Goal: Transaction & Acquisition: Purchase product/service

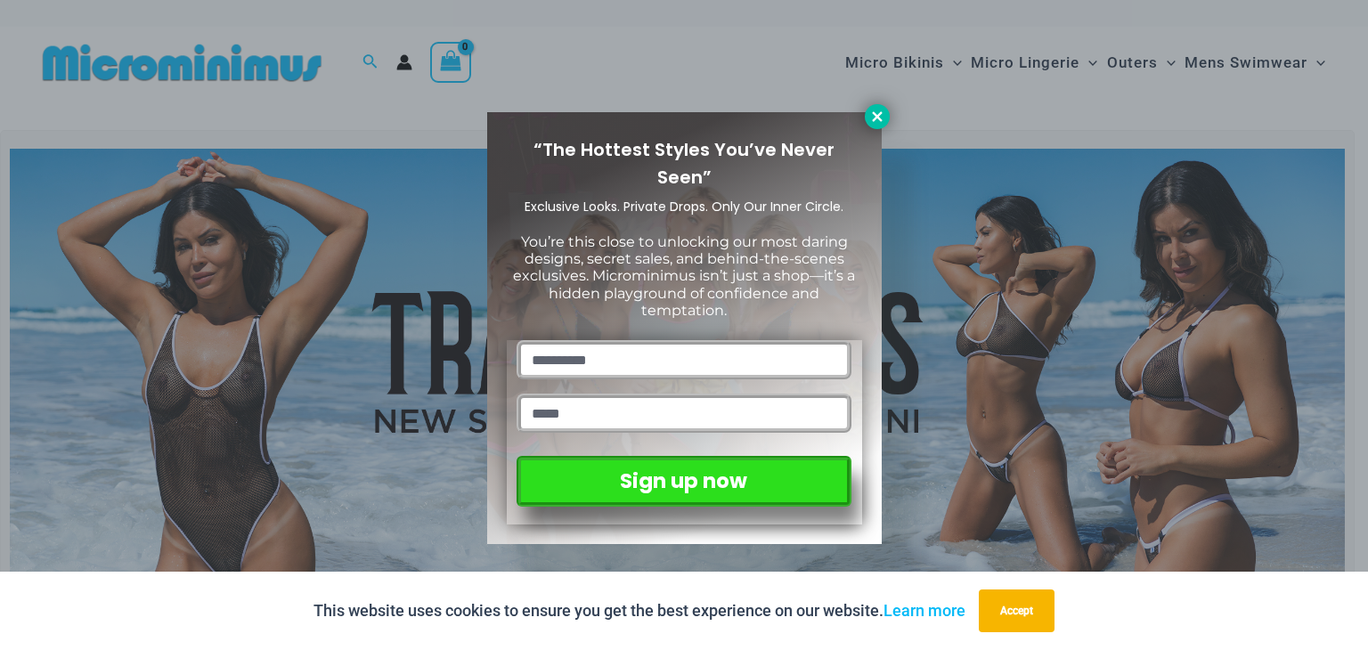
click at [880, 124] on icon at bounding box center [877, 117] width 16 height 16
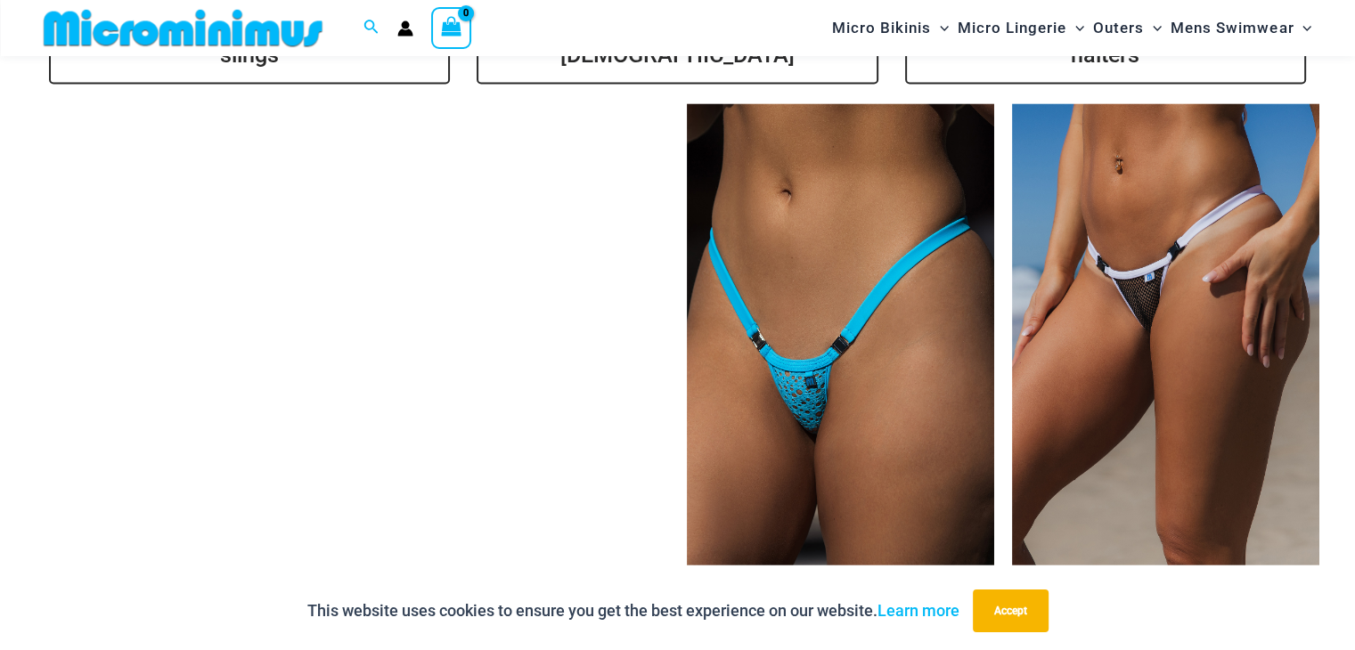
scroll to position [3816, 0]
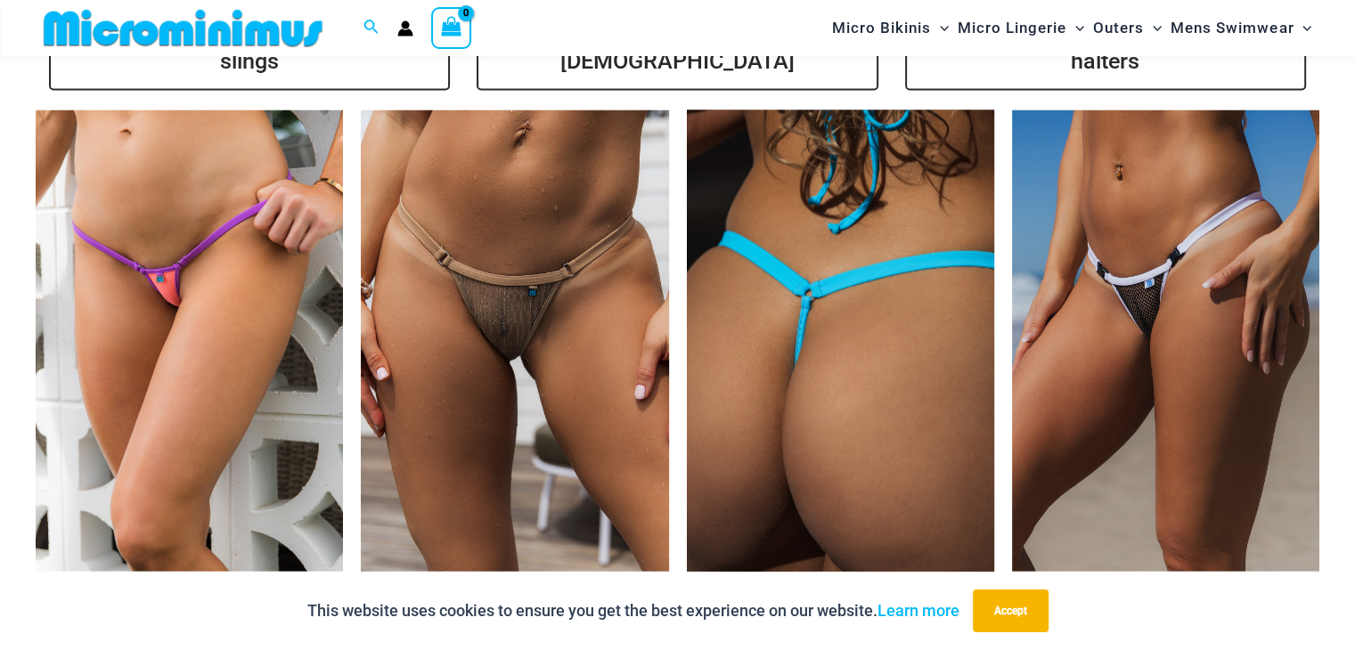
click at [827, 370] on img at bounding box center [840, 340] width 307 height 461
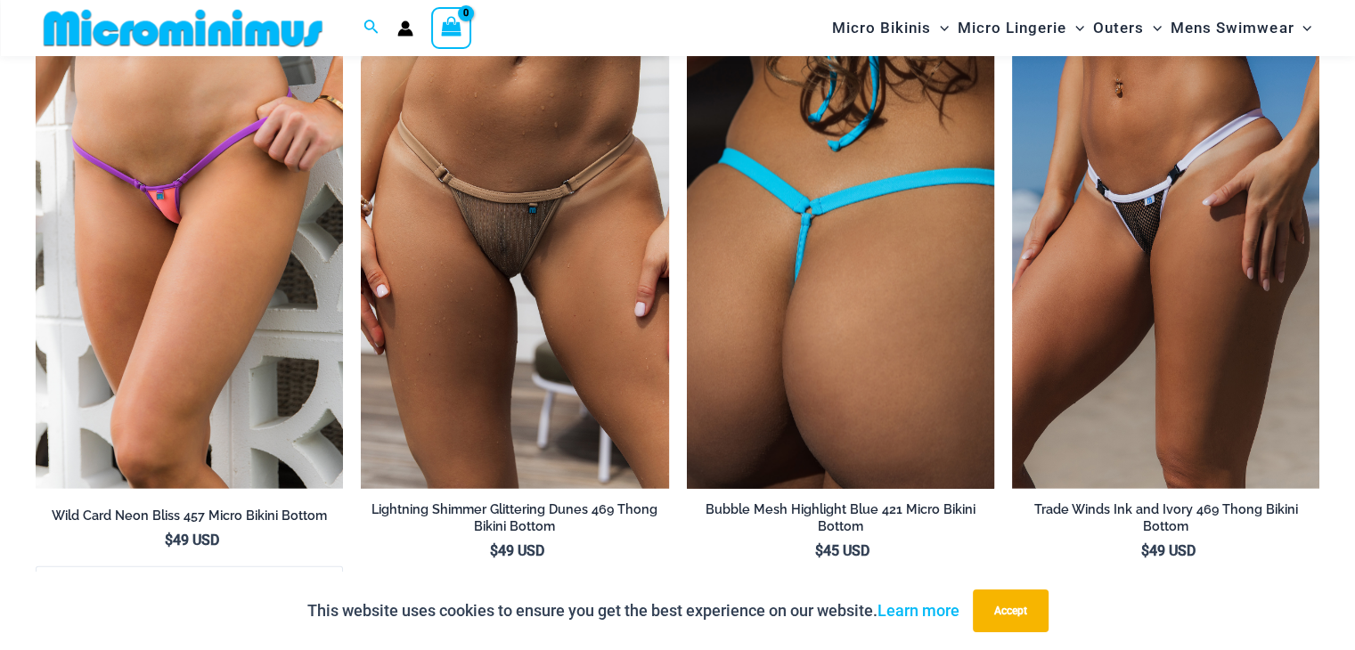
scroll to position [3906, 0]
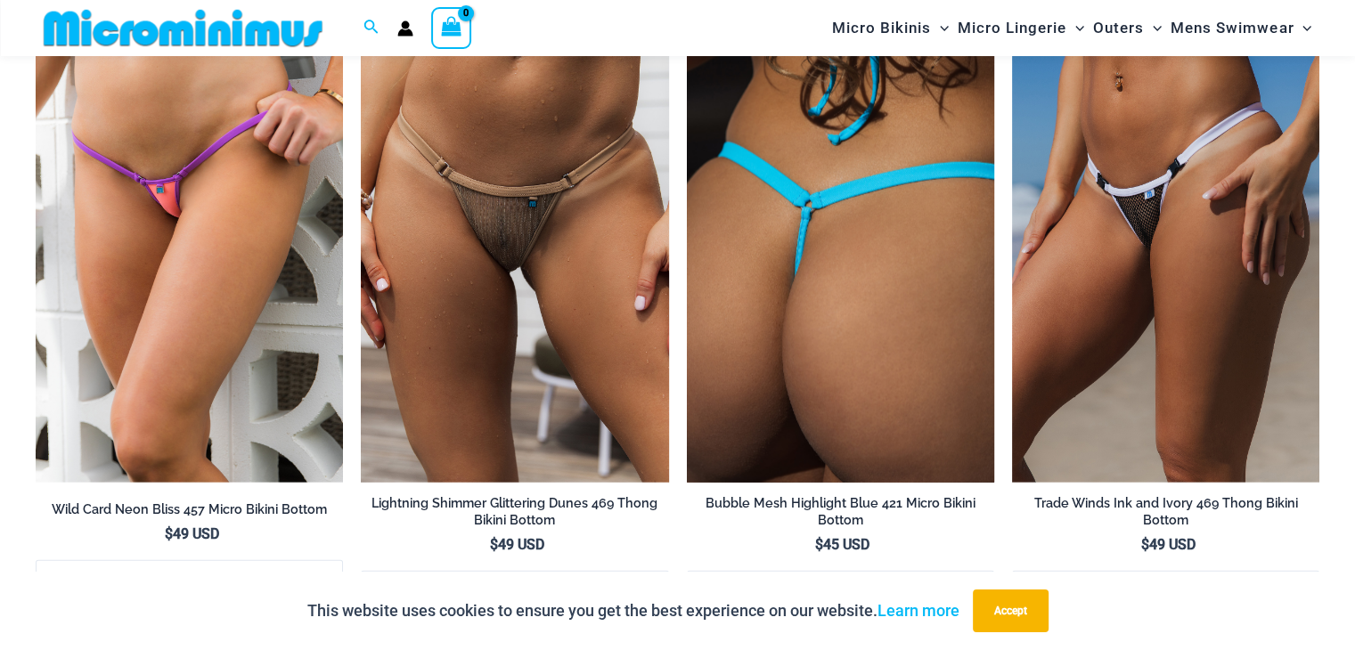
click at [841, 313] on img at bounding box center [840, 251] width 307 height 461
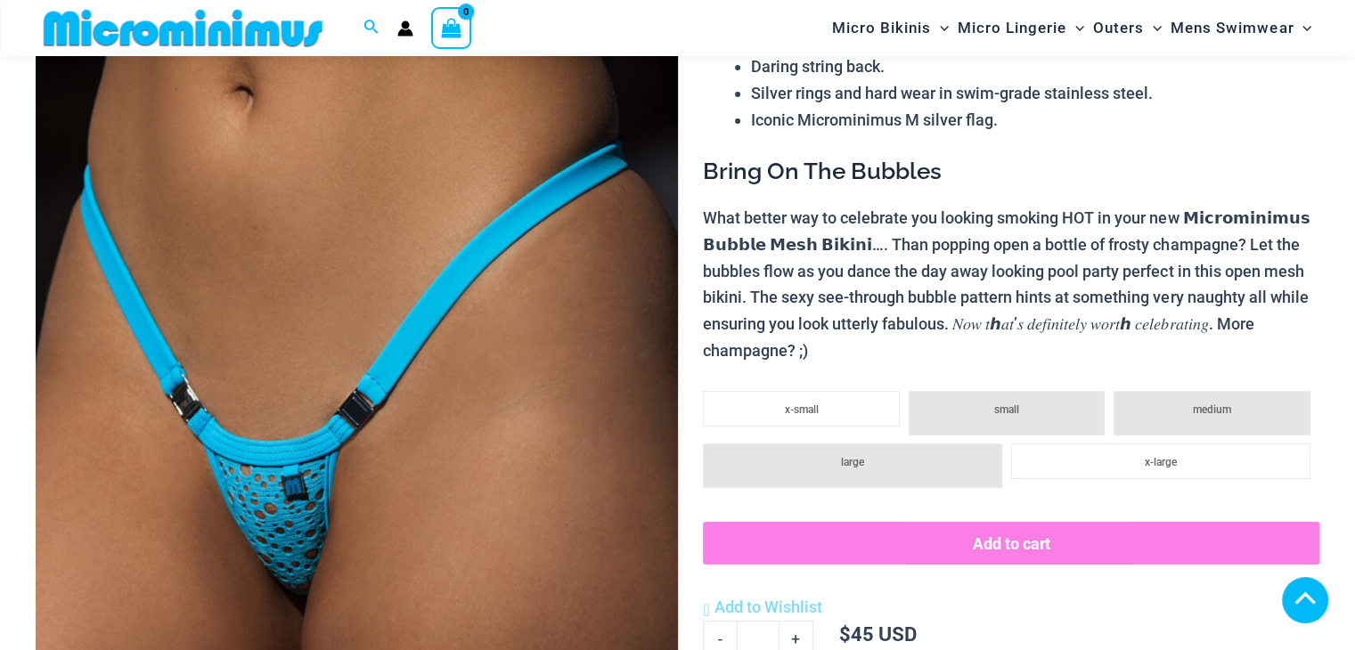
scroll to position [339, 0]
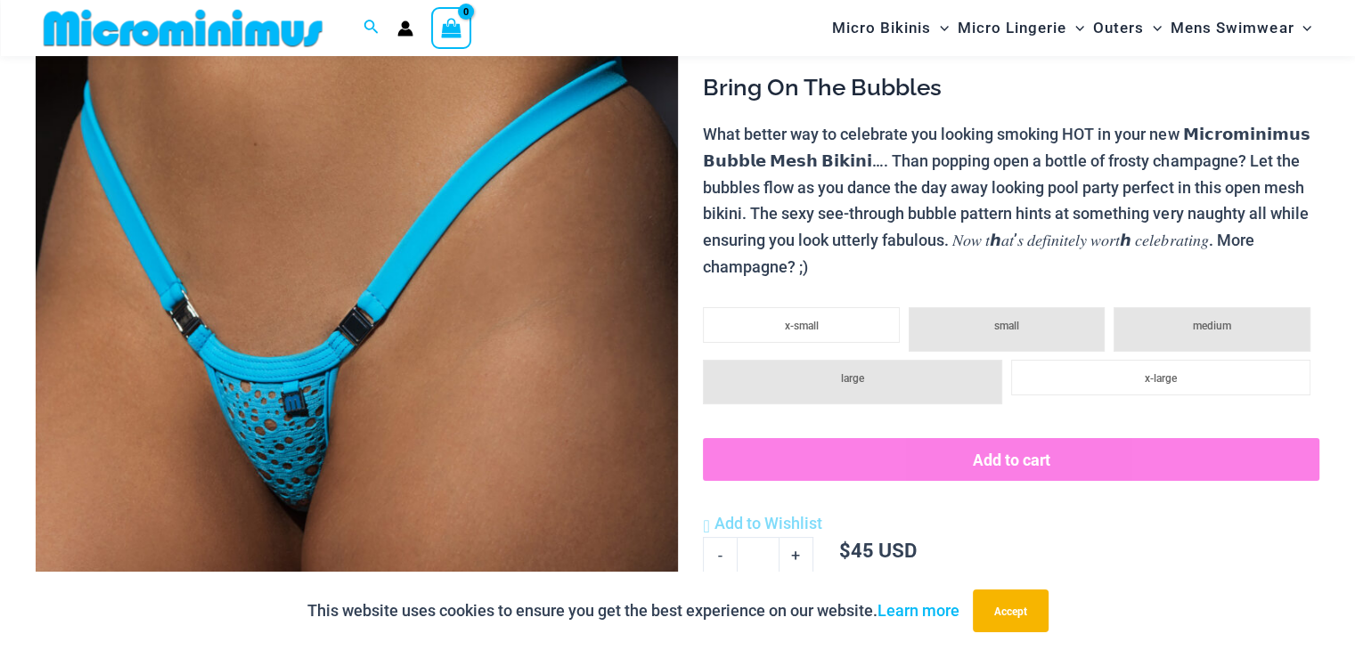
click at [233, 406] on img at bounding box center [357, 304] width 642 height 963
click at [233, 406] on div at bounding box center [677, 325] width 1355 height 650
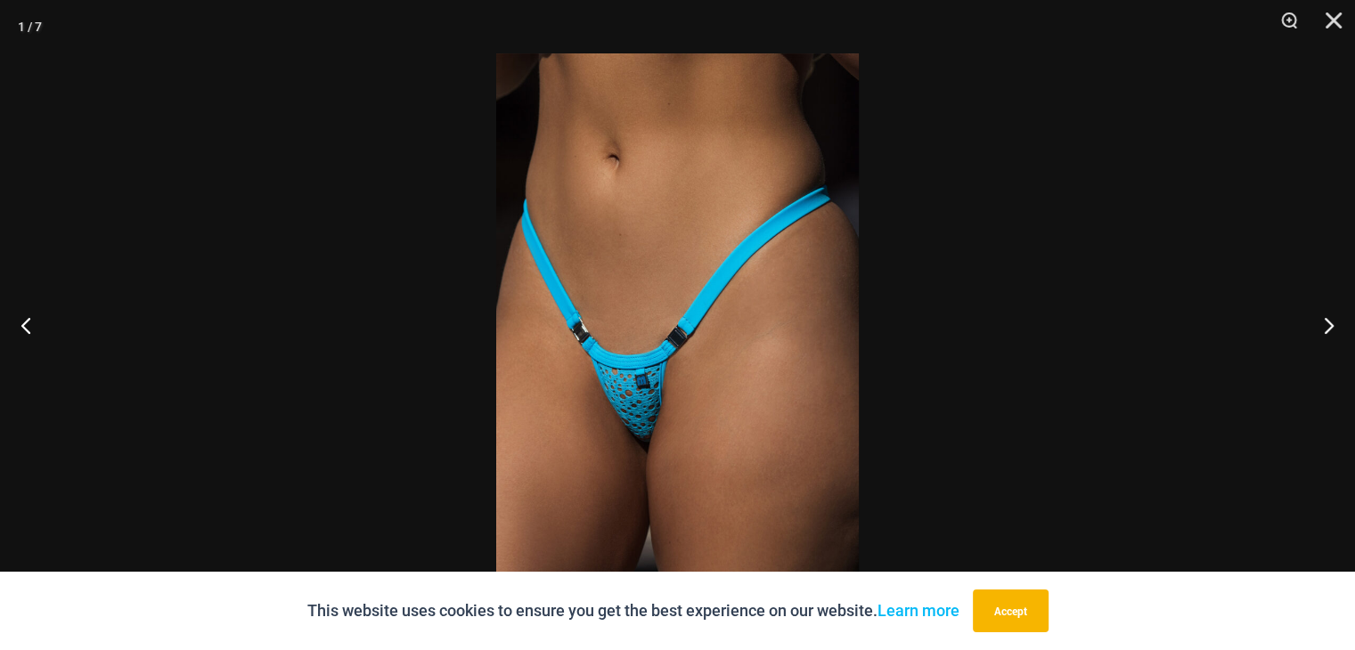
click at [655, 372] on img at bounding box center [677, 324] width 363 height 543
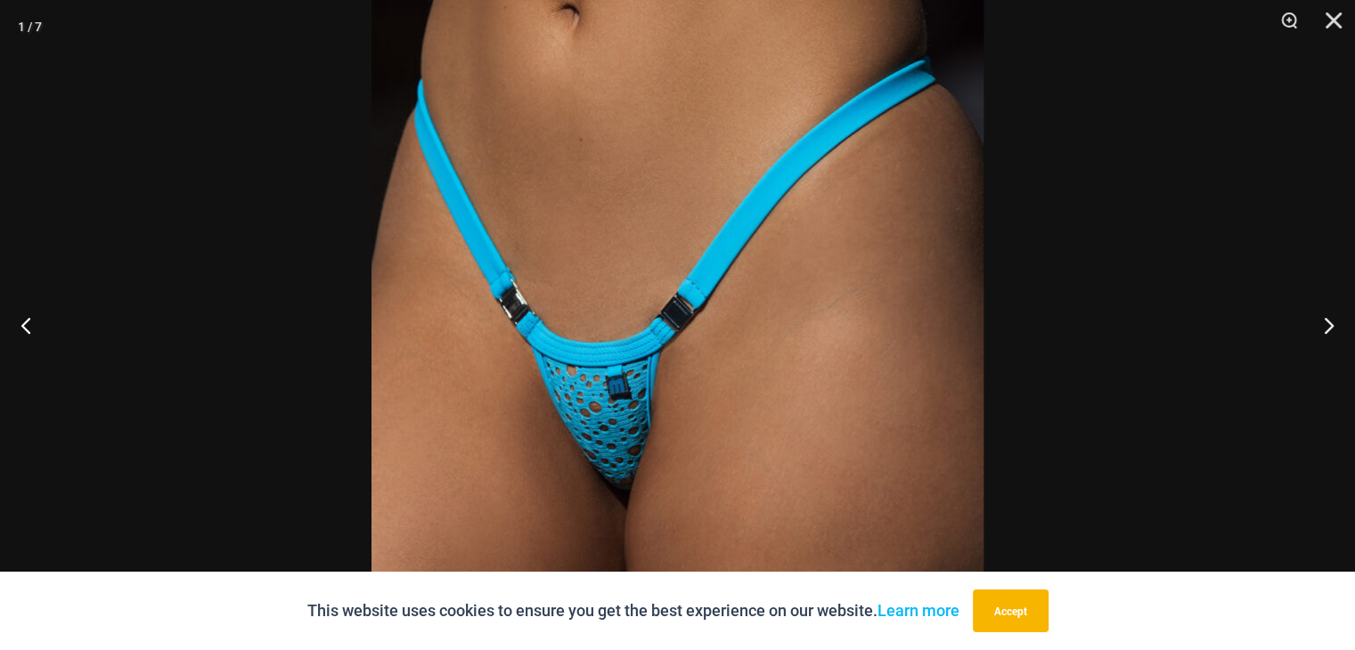
click at [655, 372] on img at bounding box center [677, 292] width 612 height 918
click at [655, 374] on img at bounding box center [677, 292] width 612 height 918
click at [633, 379] on img at bounding box center [677, 292] width 612 height 918
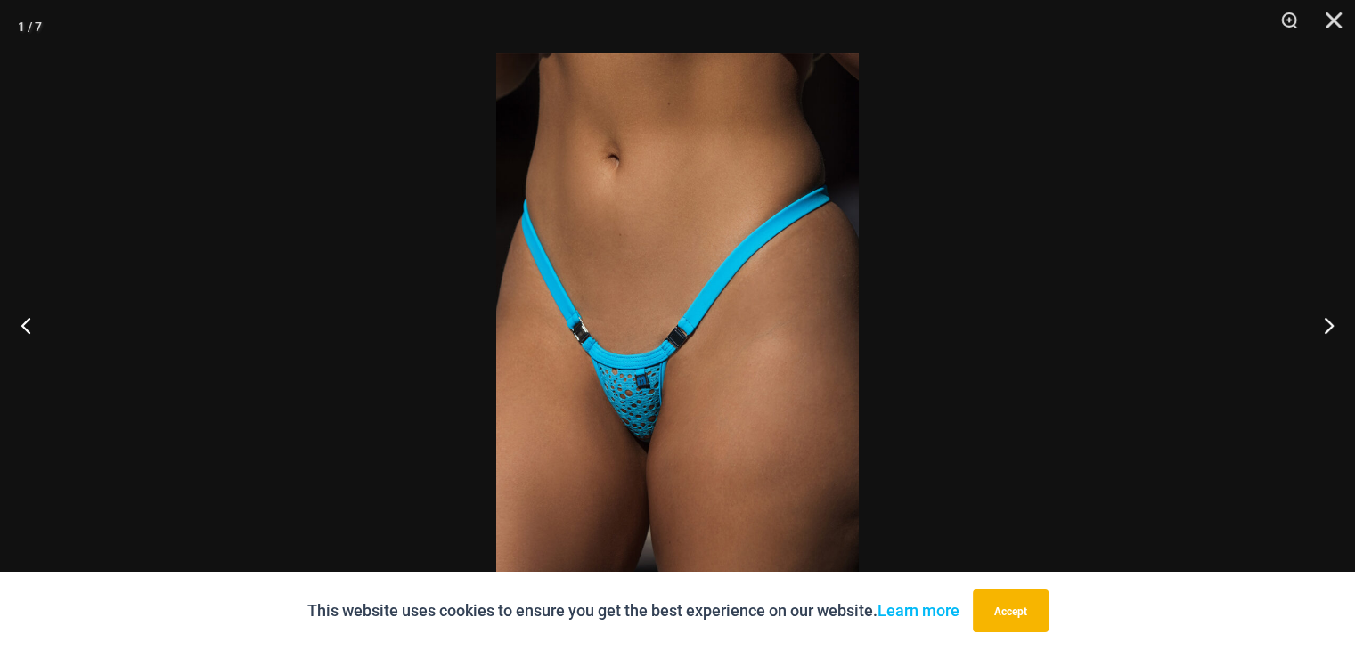
click at [633, 380] on img at bounding box center [677, 324] width 363 height 543
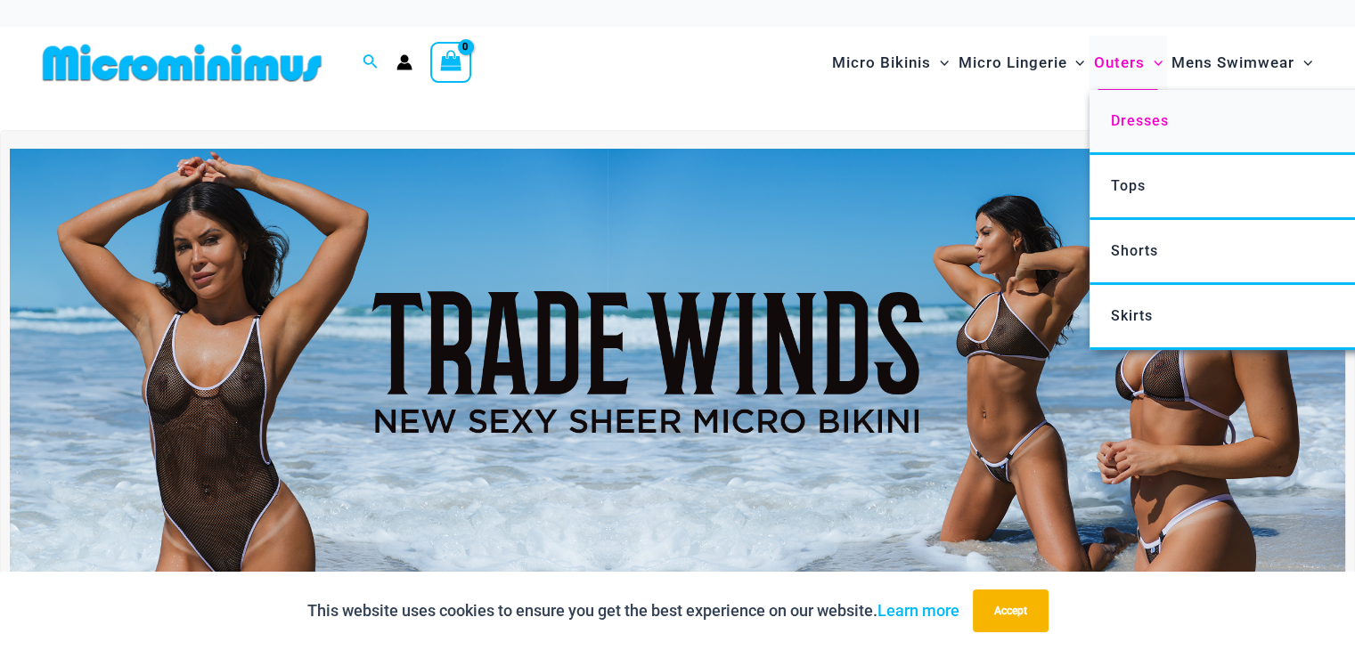
click at [1116, 128] on span "Dresses" at bounding box center [1139, 120] width 58 height 17
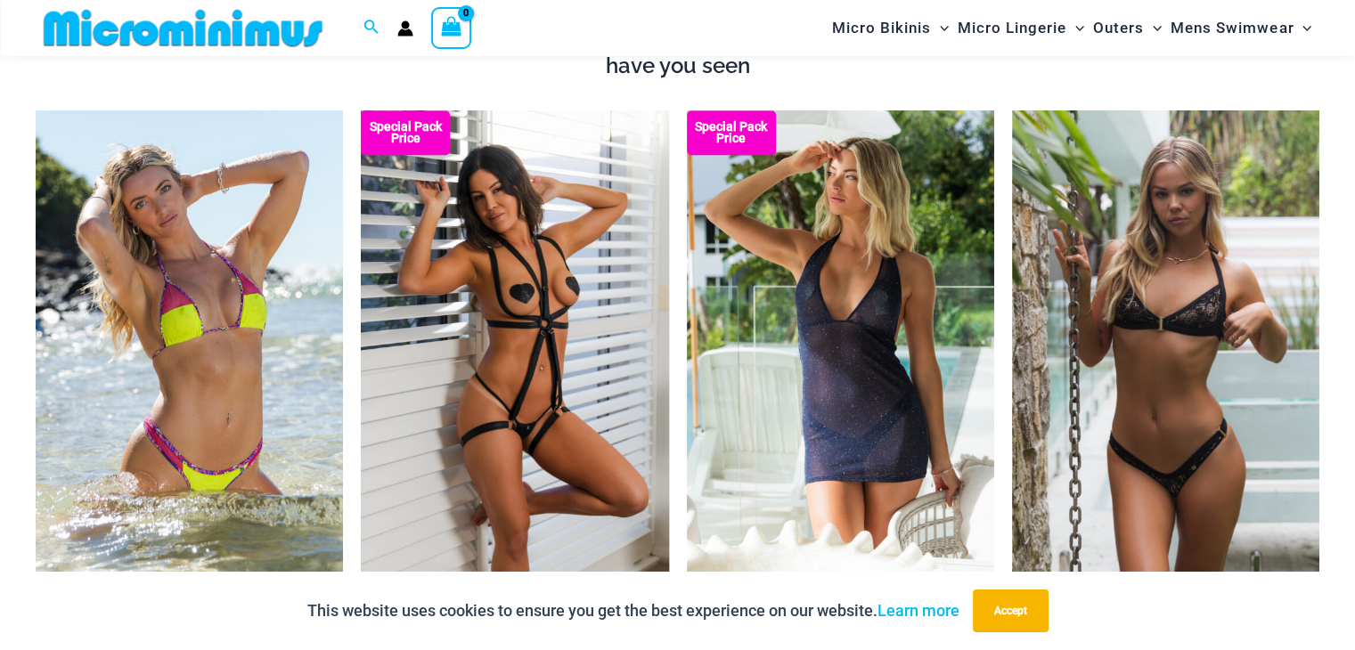
scroll to position [1588, 0]
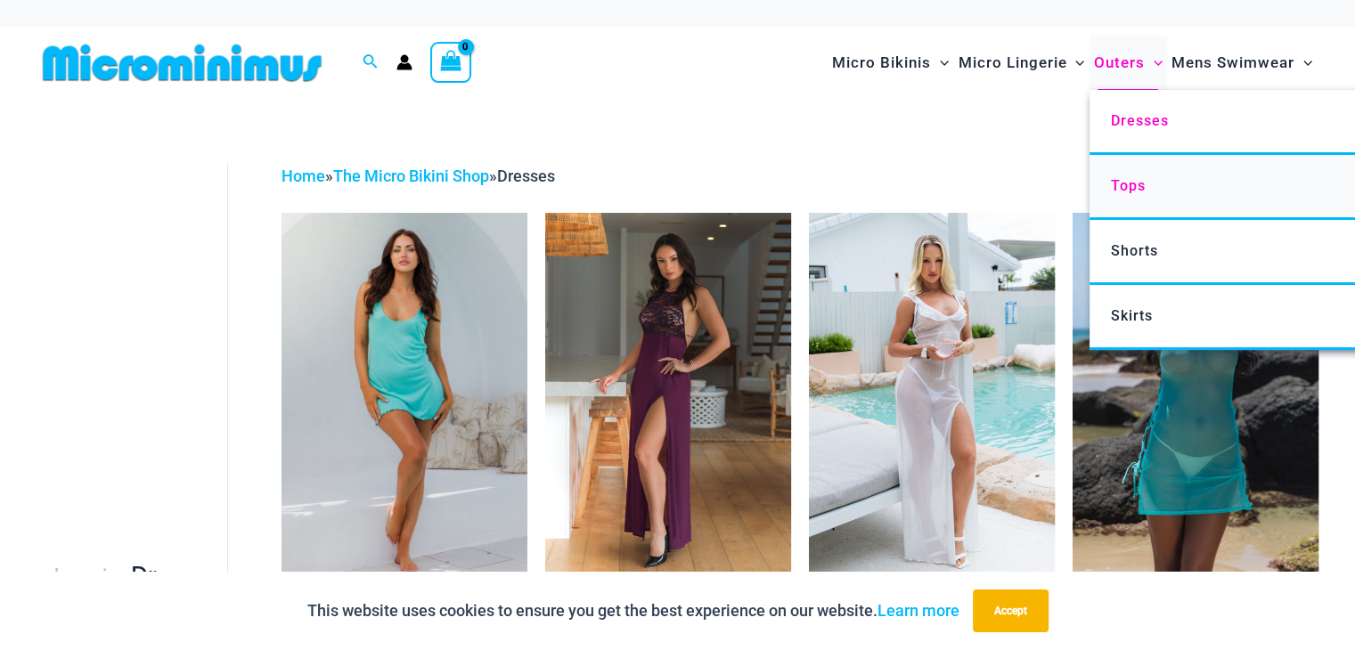
click at [1138, 183] on span "Tops" at bounding box center [1127, 185] width 35 height 17
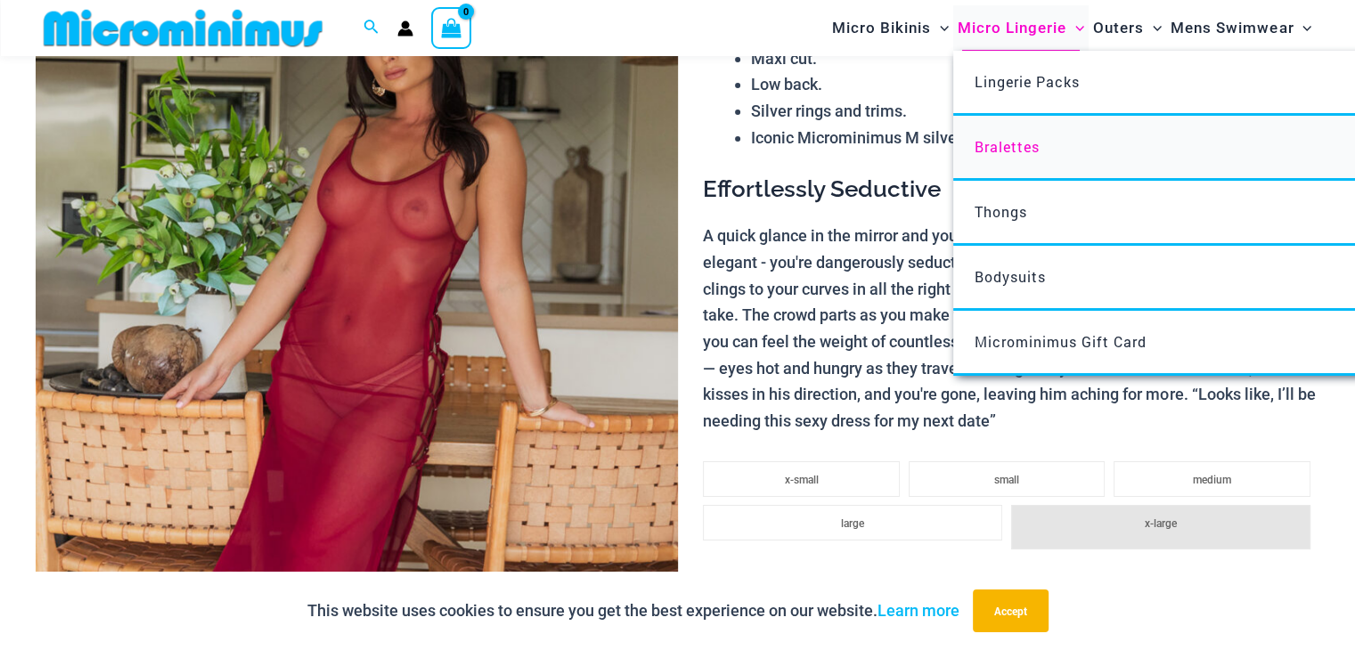
scroll to position [251, 0]
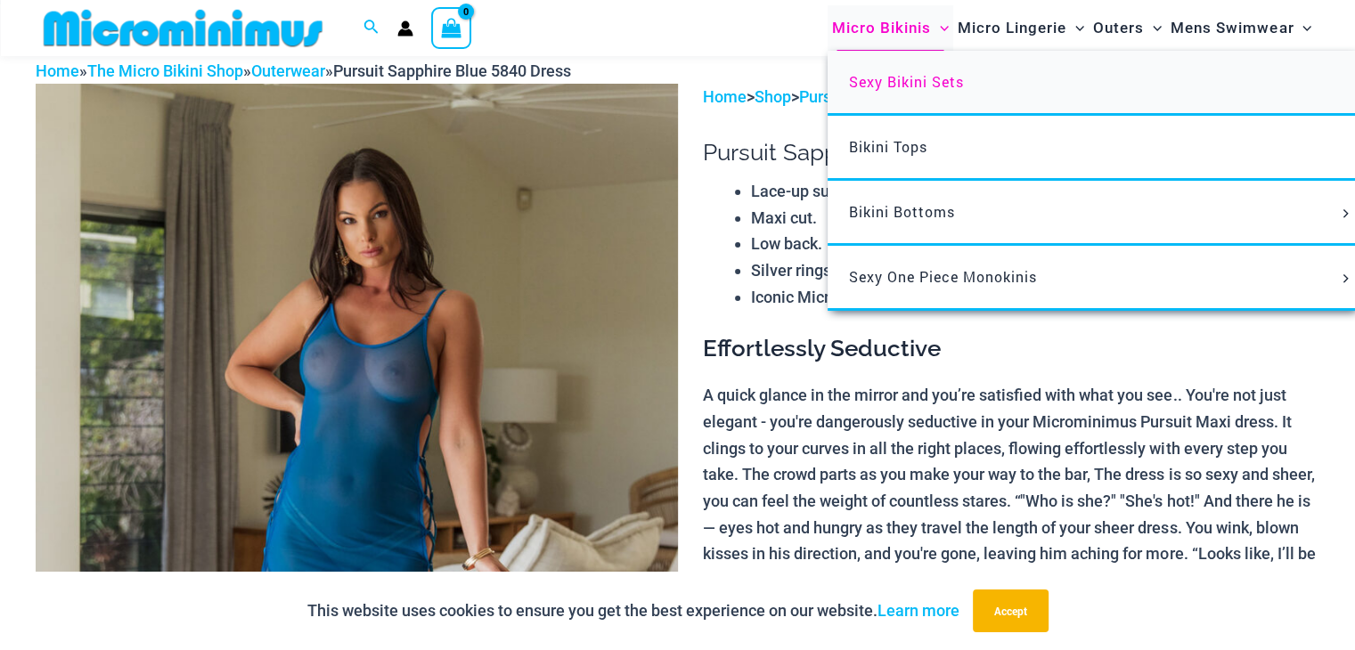
scroll to position [73, 0]
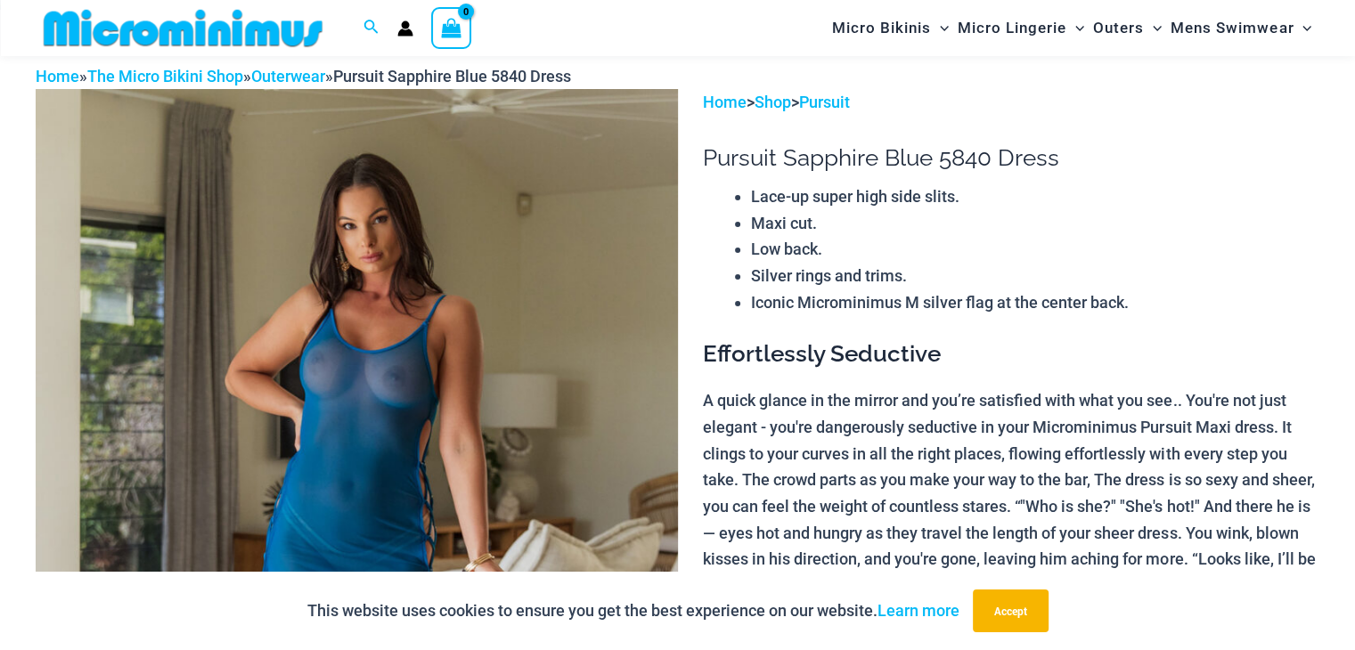
click at [384, 346] on img at bounding box center [357, 570] width 642 height 963
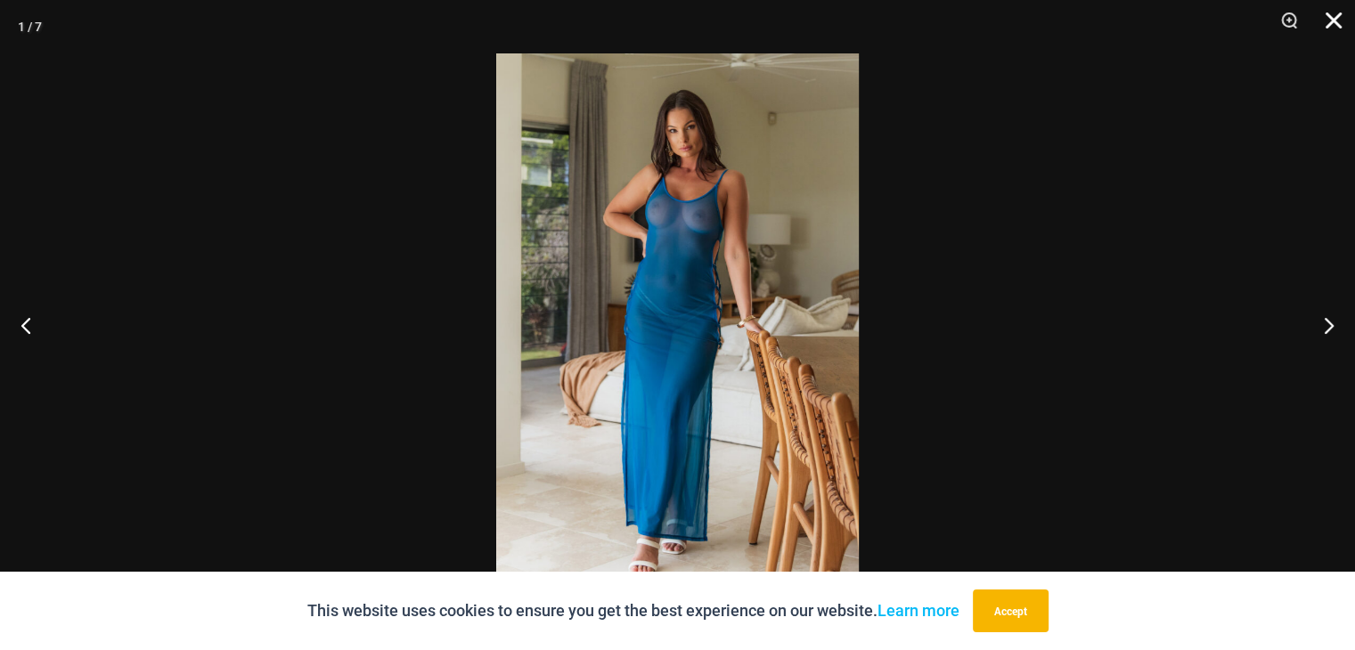
click at [1333, 18] on button "Close" at bounding box center [1327, 26] width 45 height 53
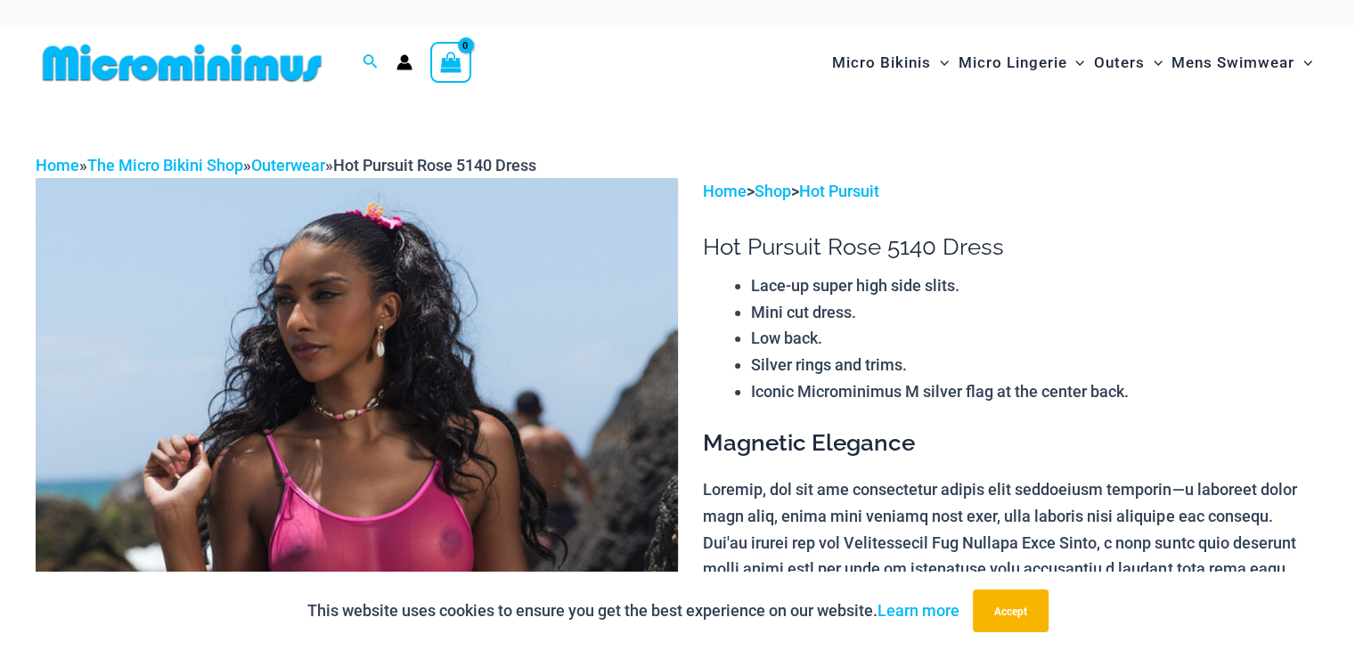
click at [251, 439] on img at bounding box center [357, 659] width 642 height 963
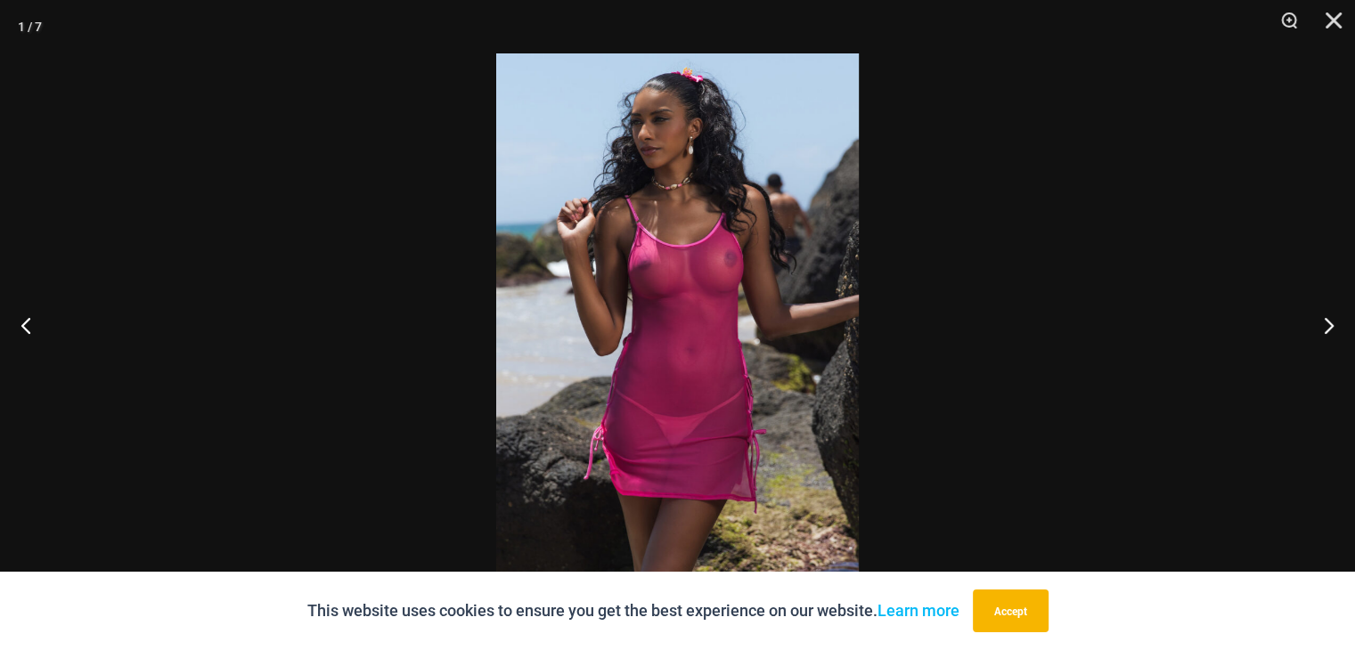
click at [645, 266] on img at bounding box center [677, 324] width 363 height 543
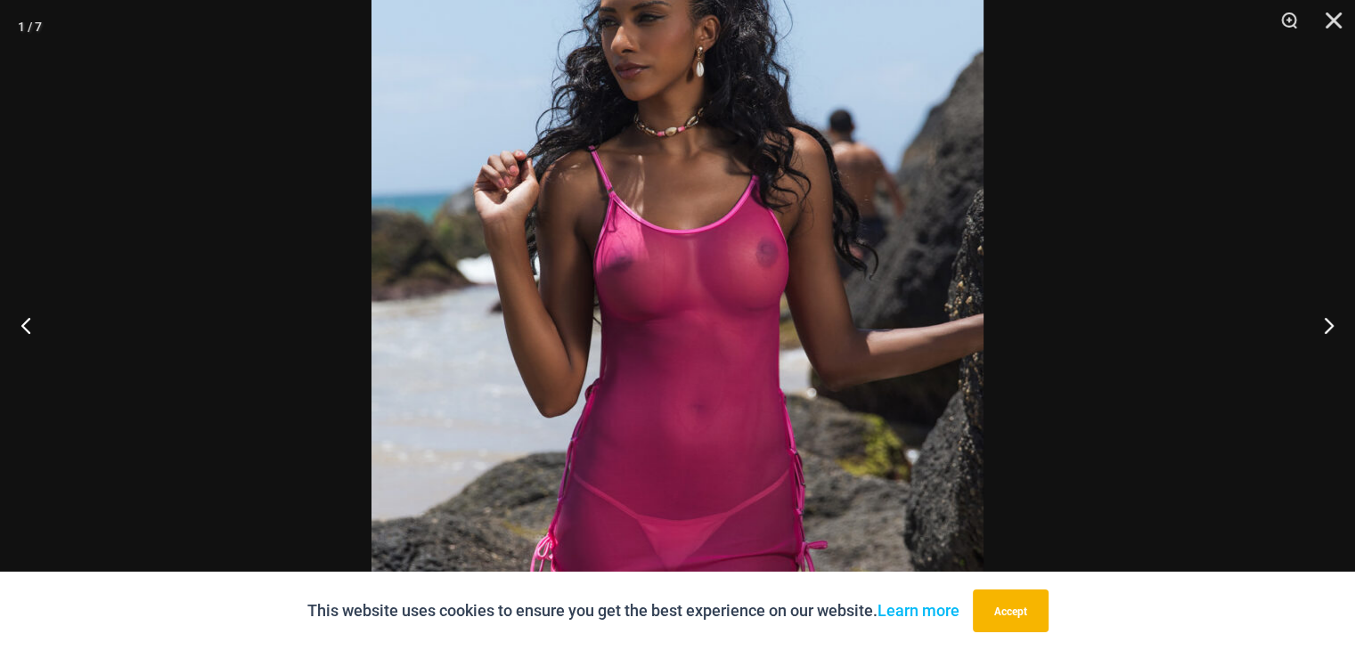
click at [676, 264] on img at bounding box center [677, 365] width 612 height 918
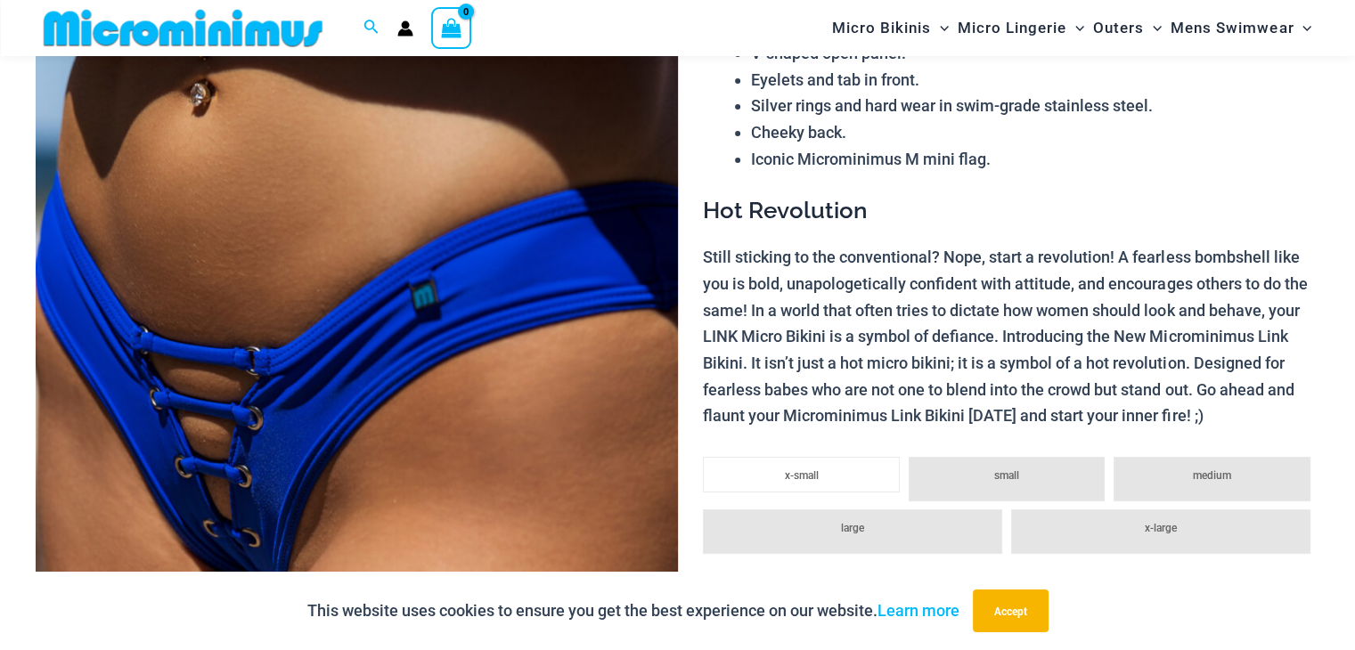
scroll to position [253, 0]
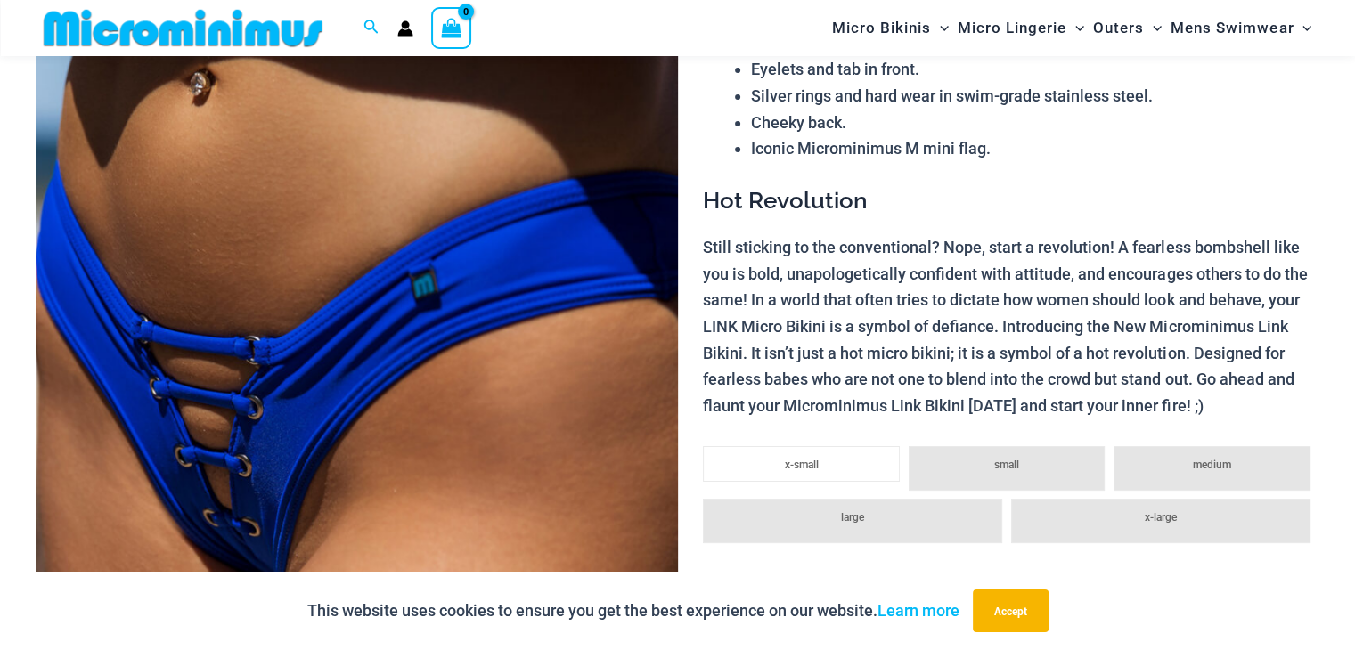
click at [259, 413] on img at bounding box center [357, 390] width 642 height 963
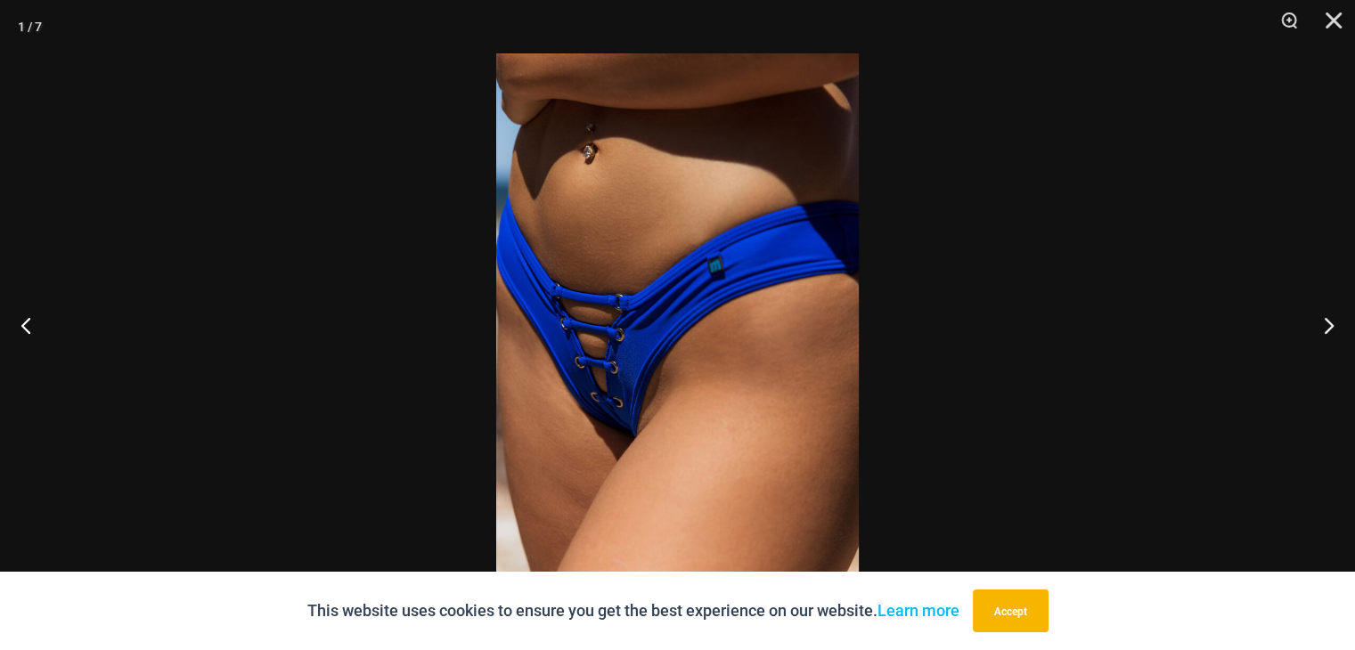
click at [540, 399] on img at bounding box center [677, 324] width 363 height 543
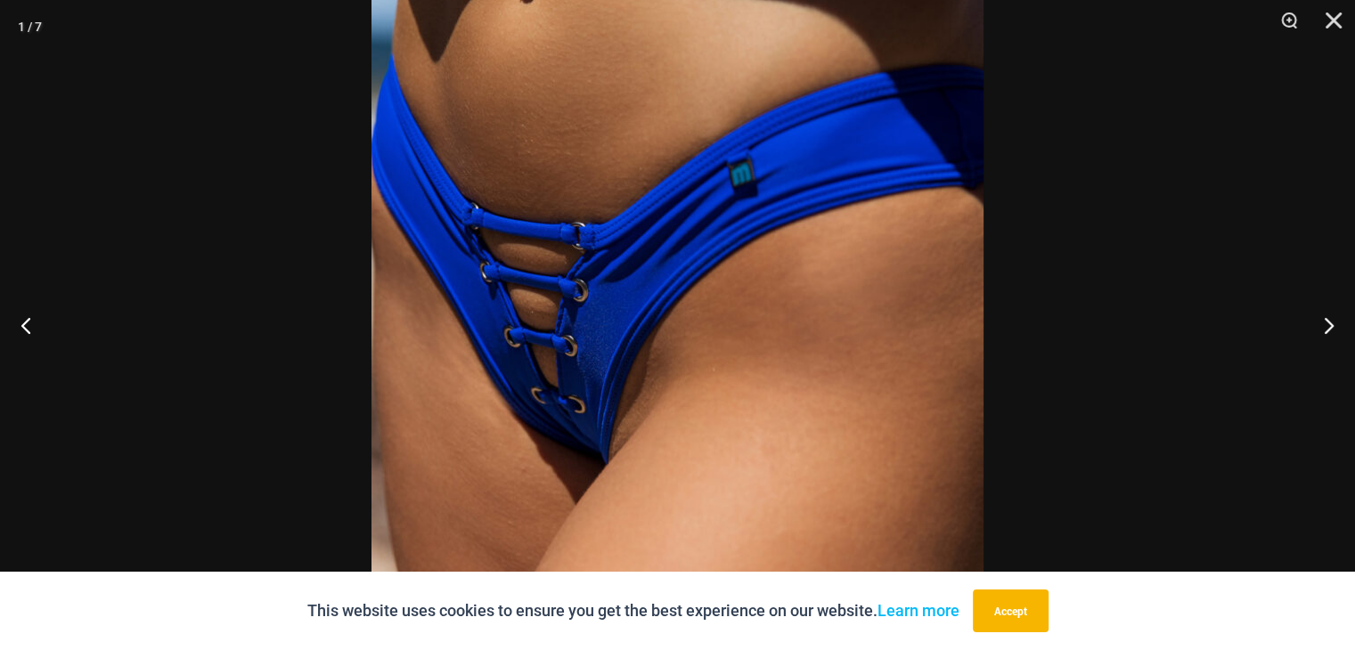
click at [540, 399] on img at bounding box center [677, 275] width 612 height 918
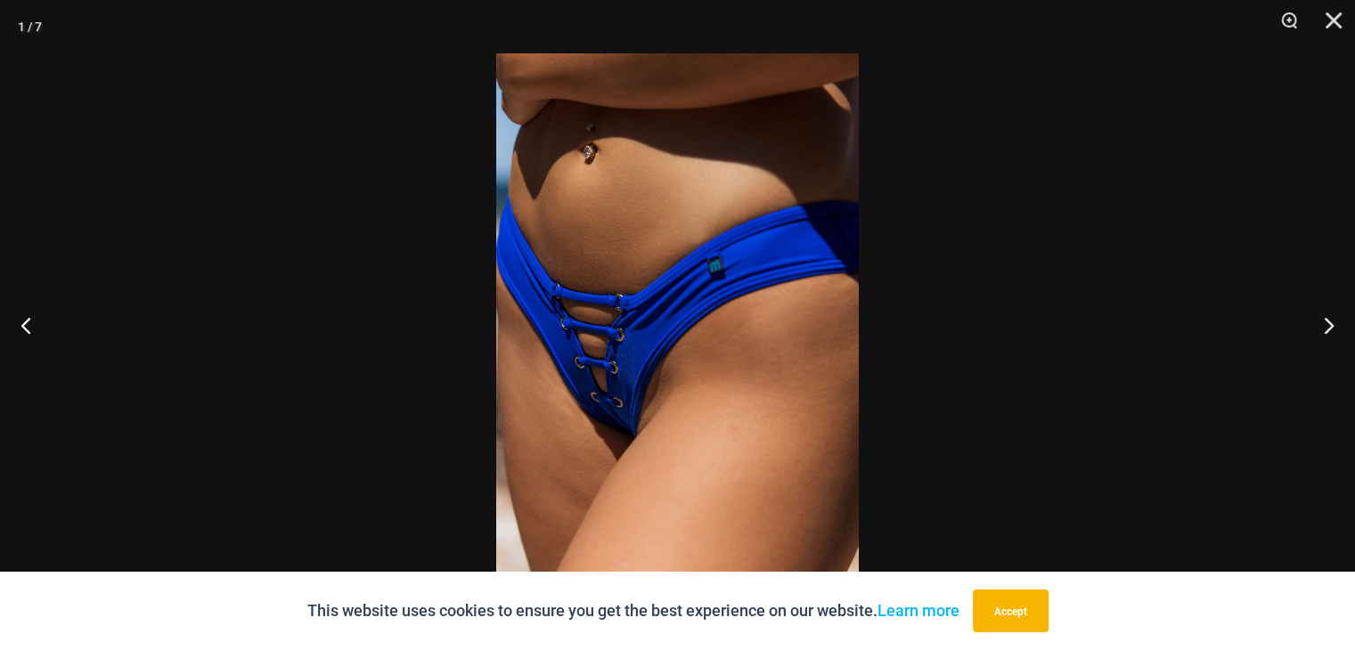
click at [622, 389] on img at bounding box center [677, 324] width 363 height 543
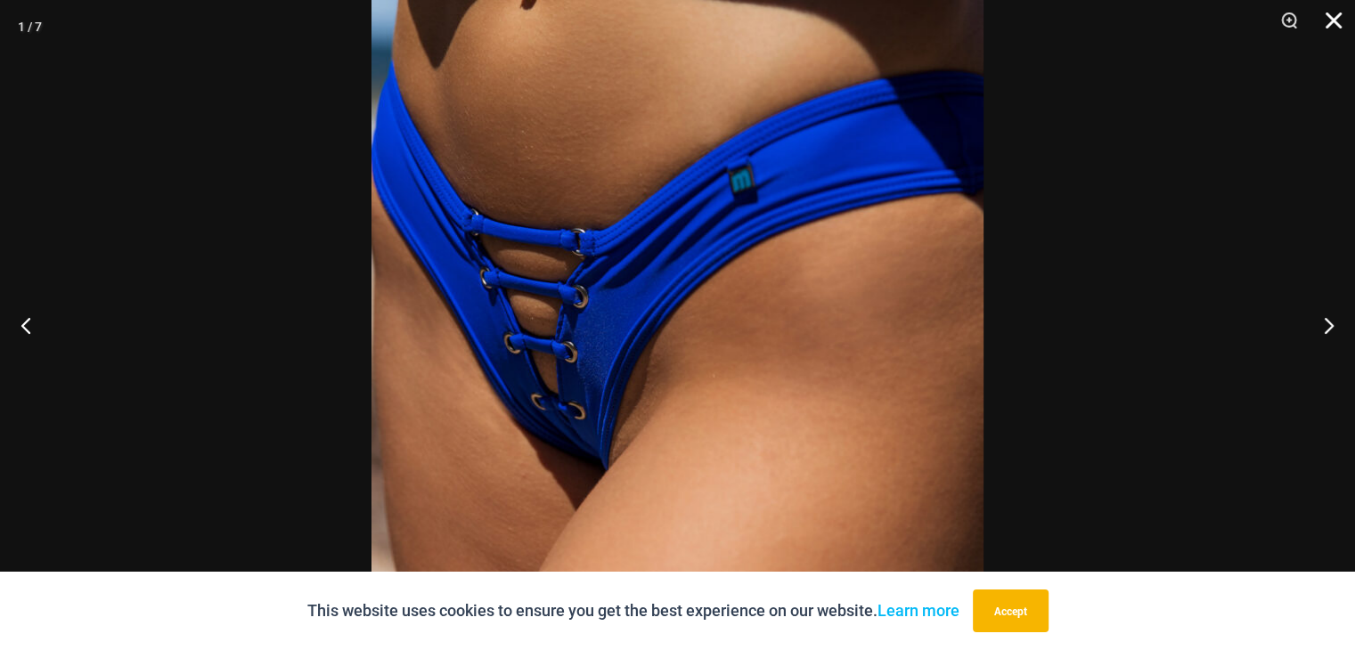
click at [1327, 14] on button "Close" at bounding box center [1327, 26] width 45 height 53
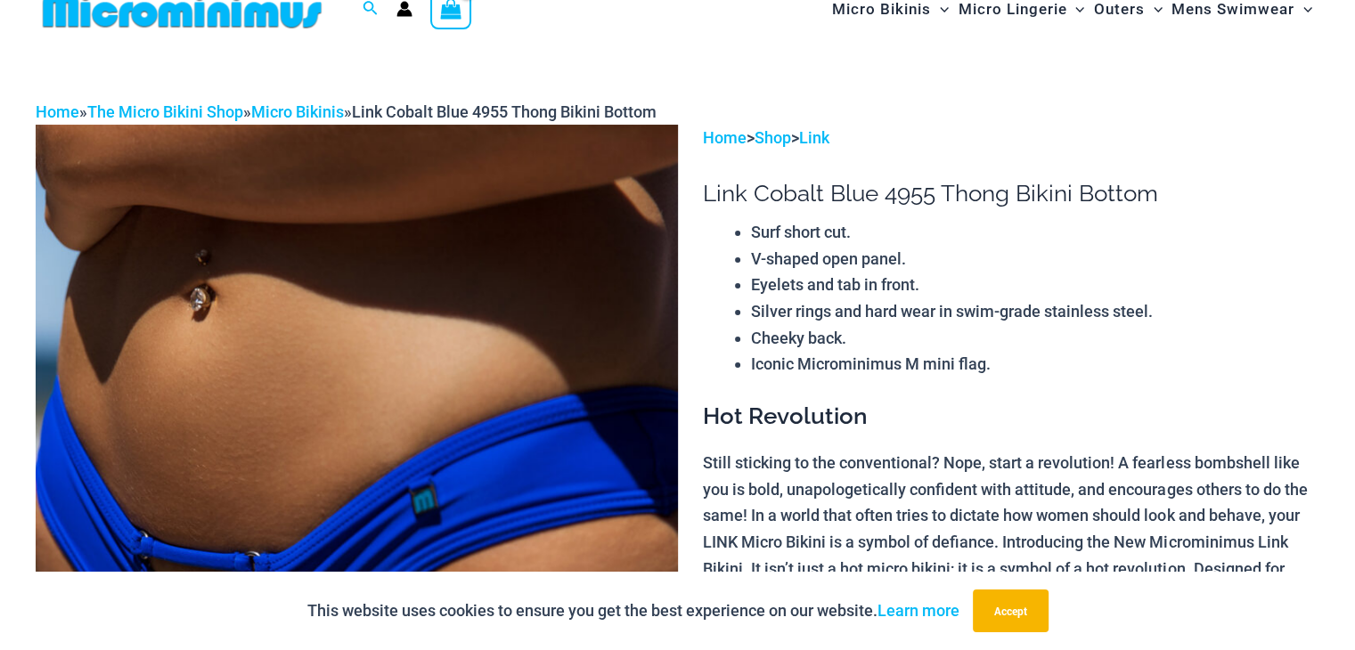
scroll to position [0, 0]
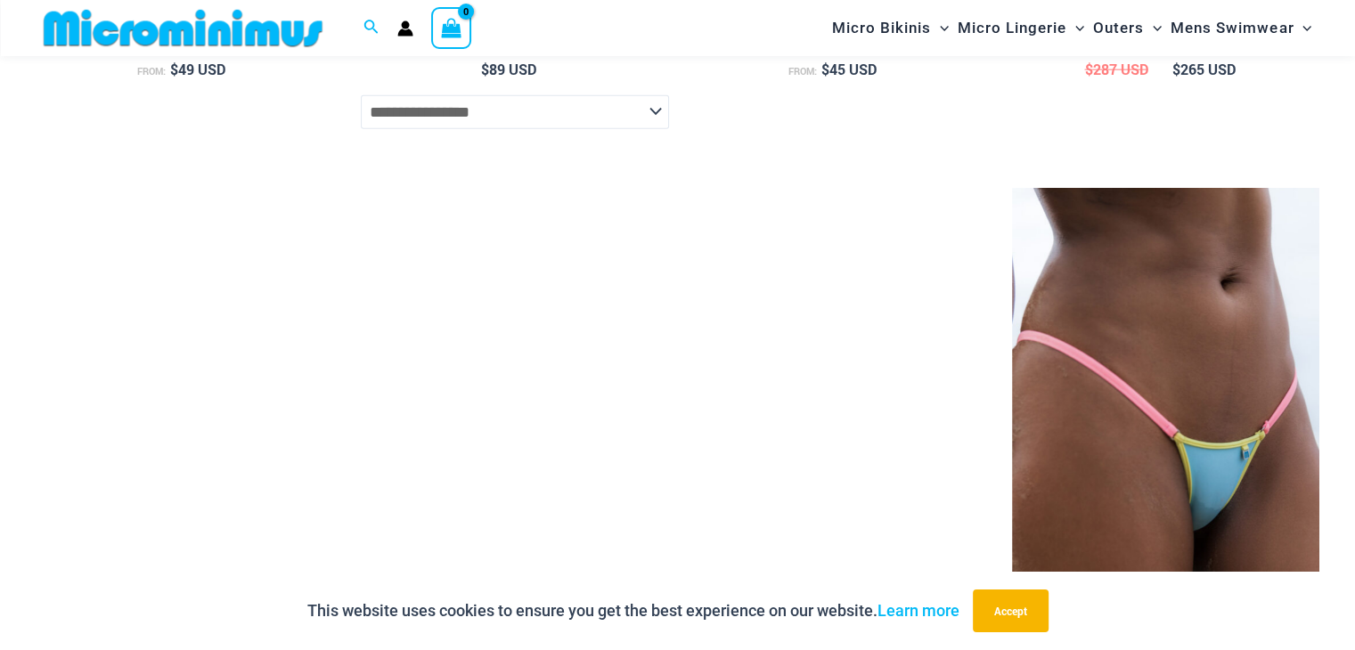
scroll to position [4349, 0]
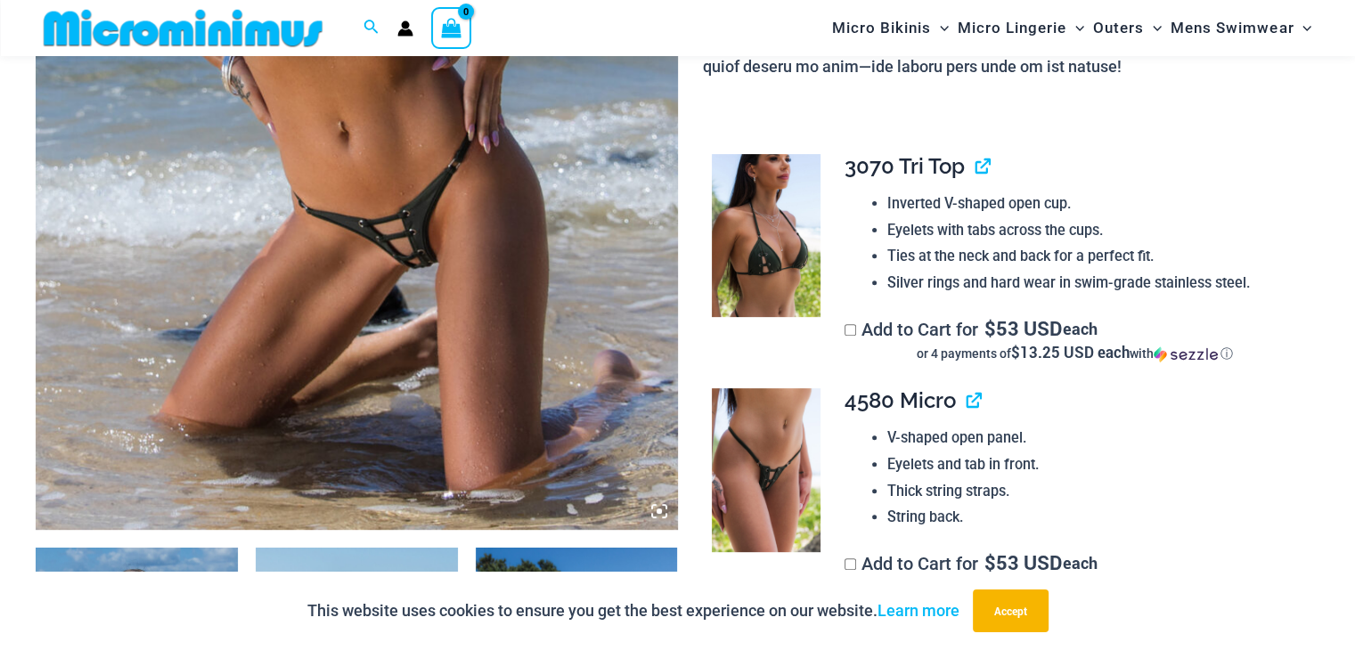
scroll to position [519, 0]
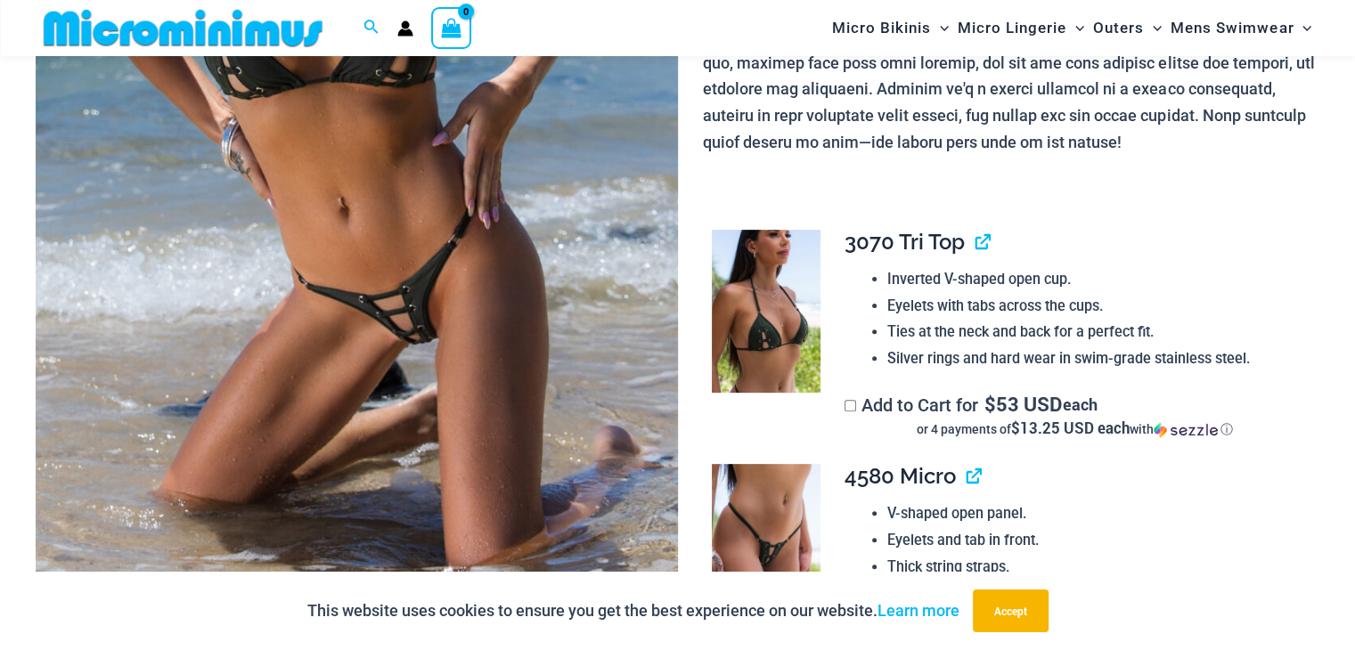
click at [449, 316] on img at bounding box center [357, 124] width 642 height 963
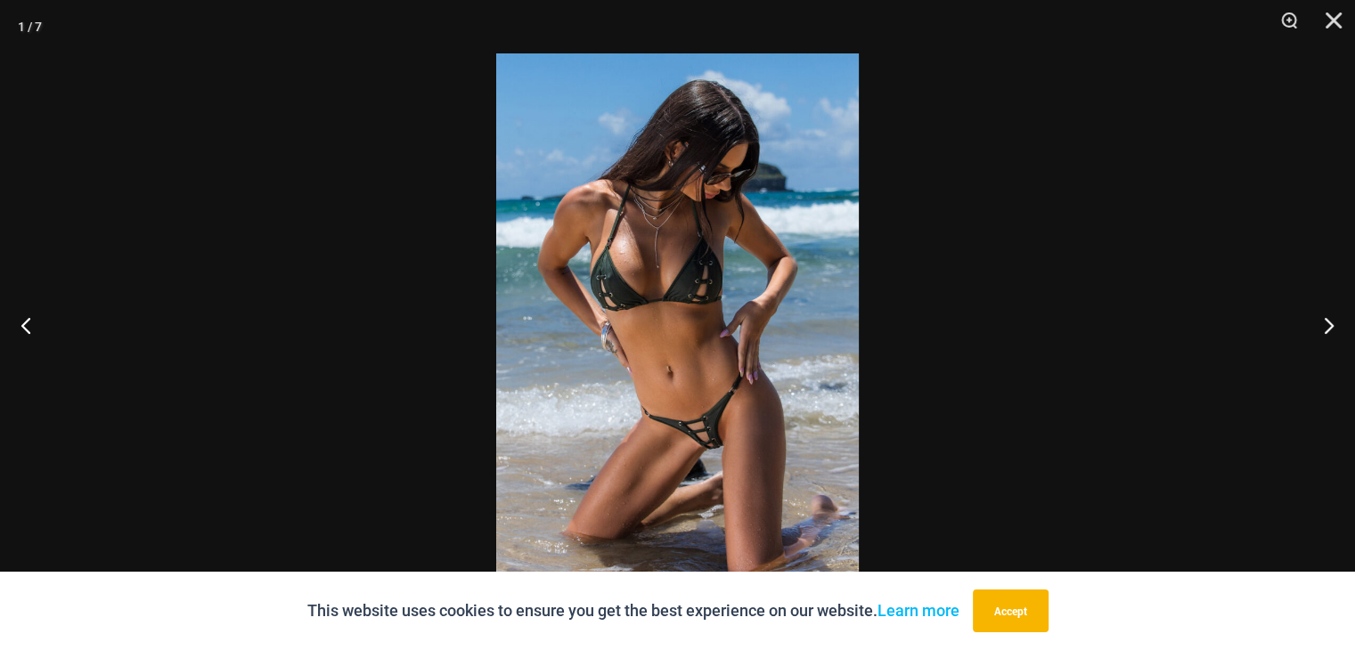
click at [696, 436] on img at bounding box center [677, 324] width 363 height 543
click at [1335, 24] on button "Close" at bounding box center [1327, 26] width 45 height 53
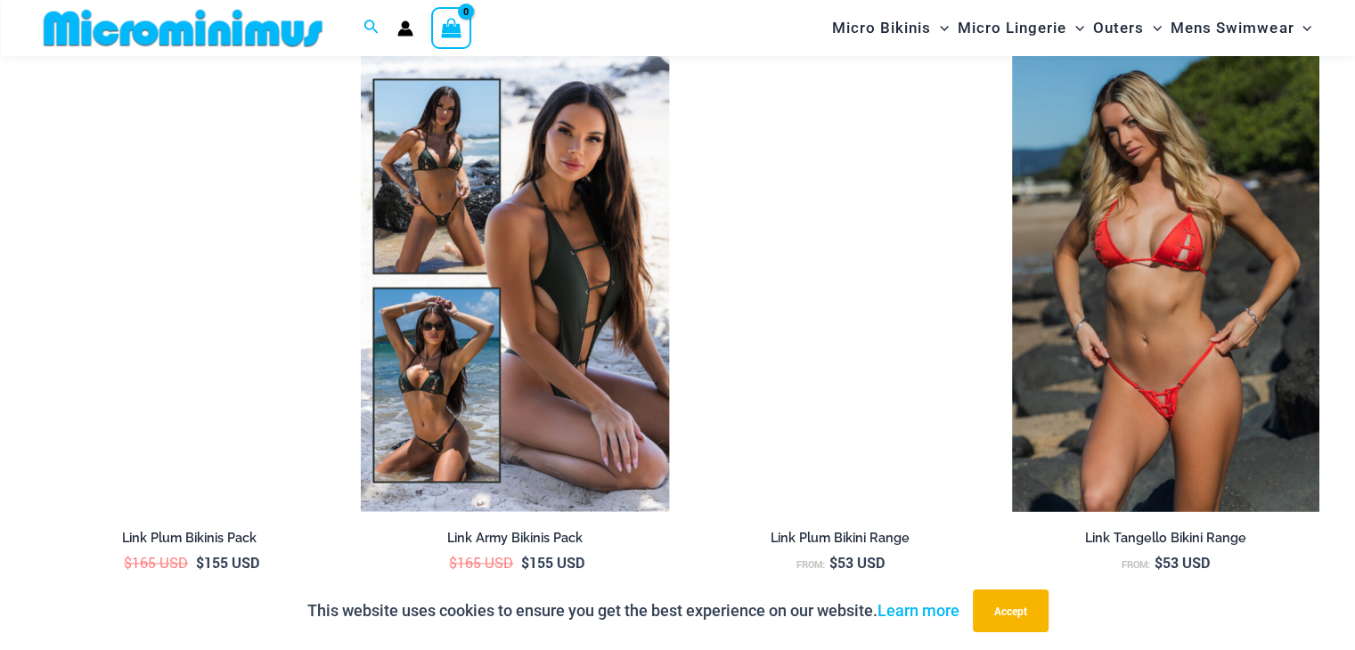
scroll to position [2747, 0]
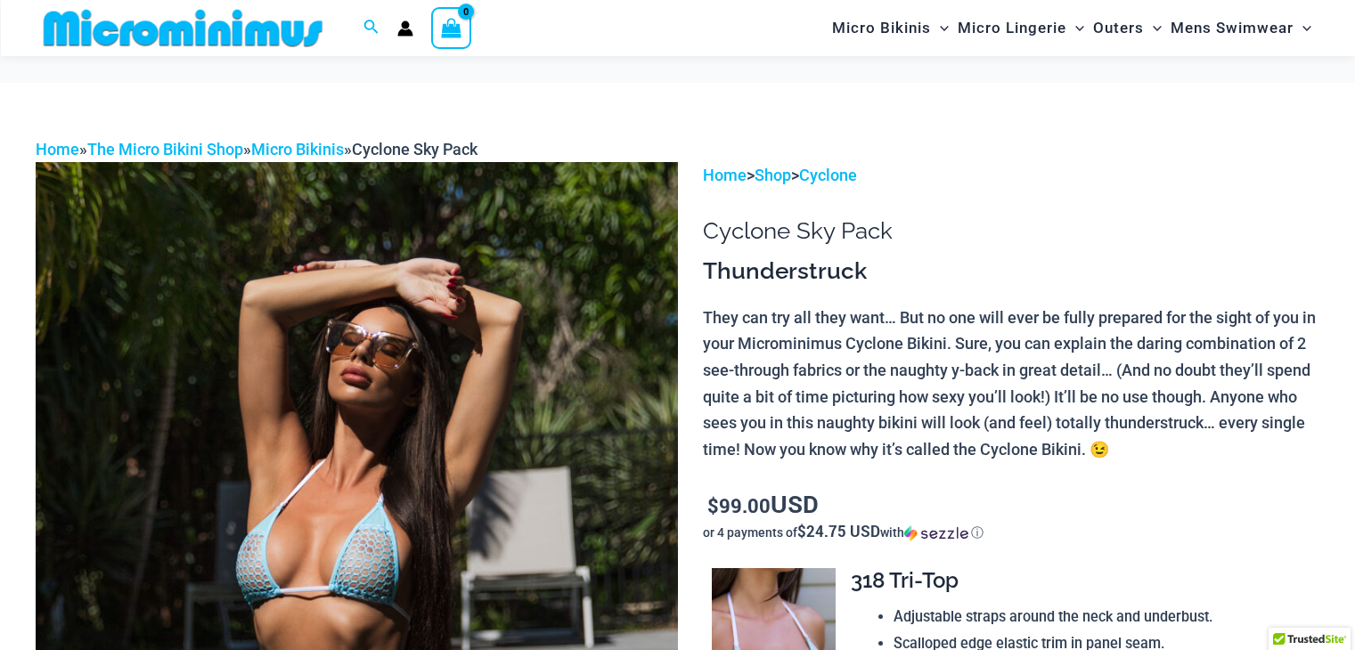
scroll to position [163, 0]
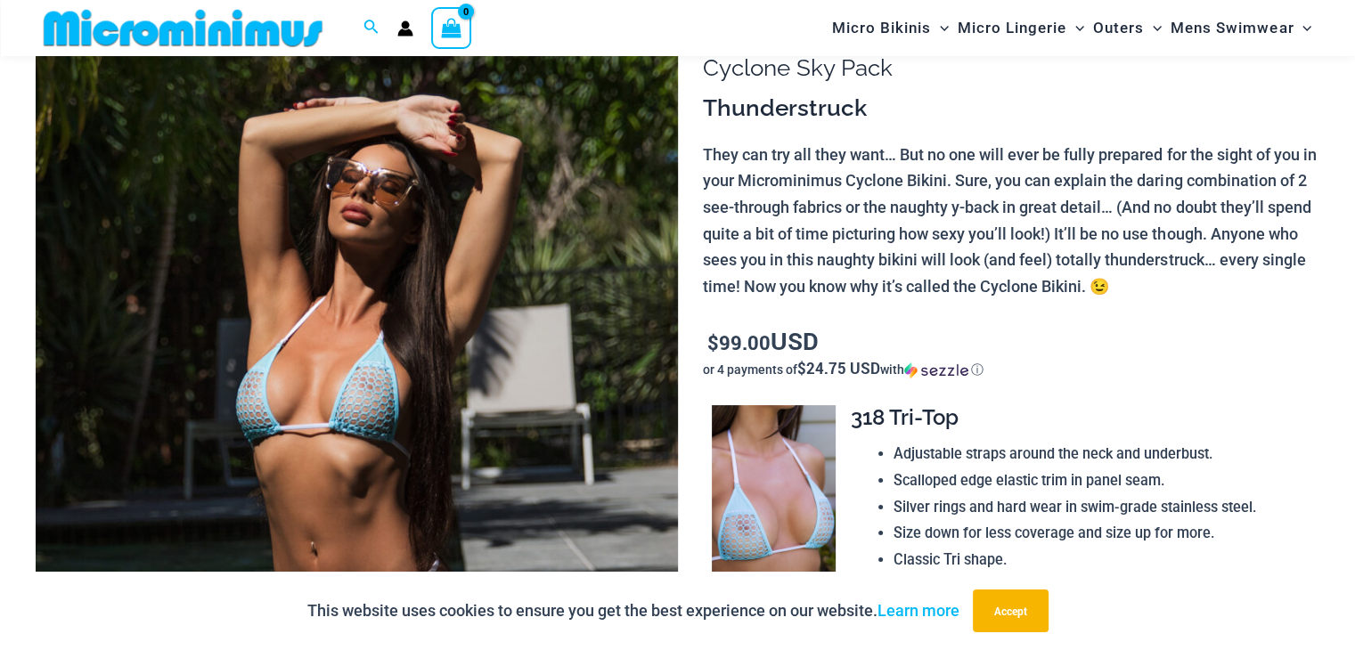
click at [366, 372] on img at bounding box center [357, 480] width 642 height 963
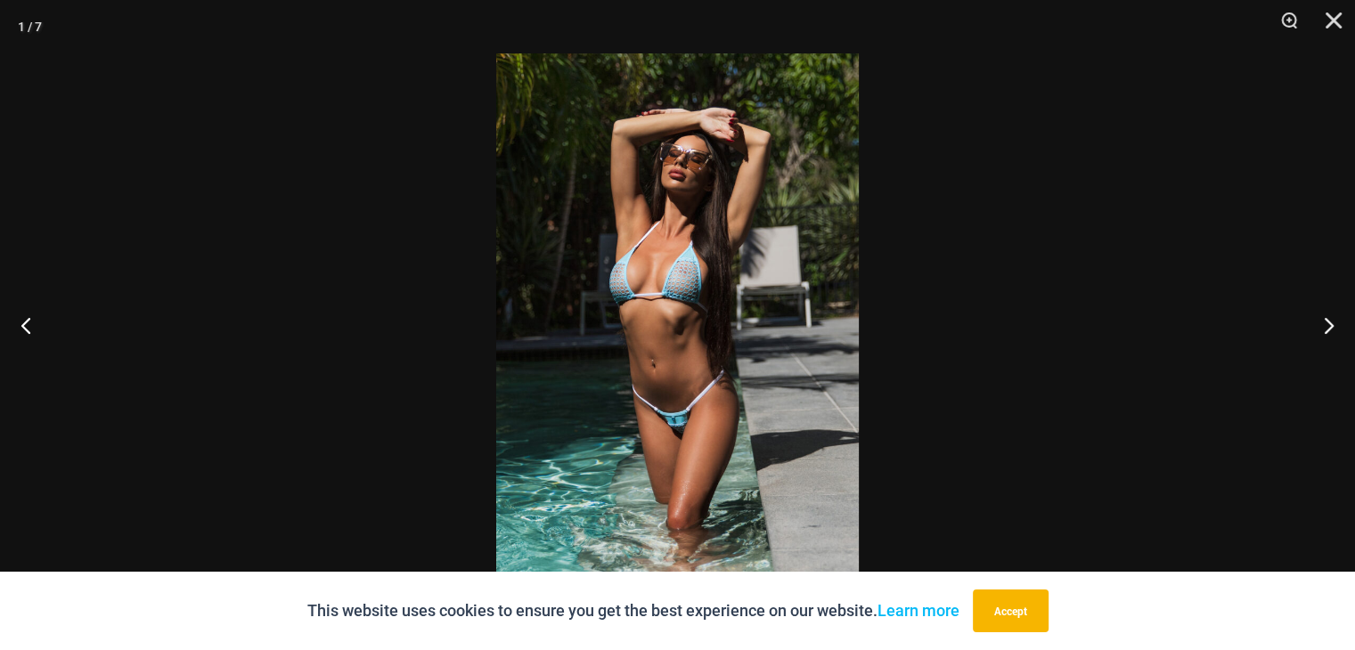
click at [690, 281] on img at bounding box center [677, 324] width 363 height 543
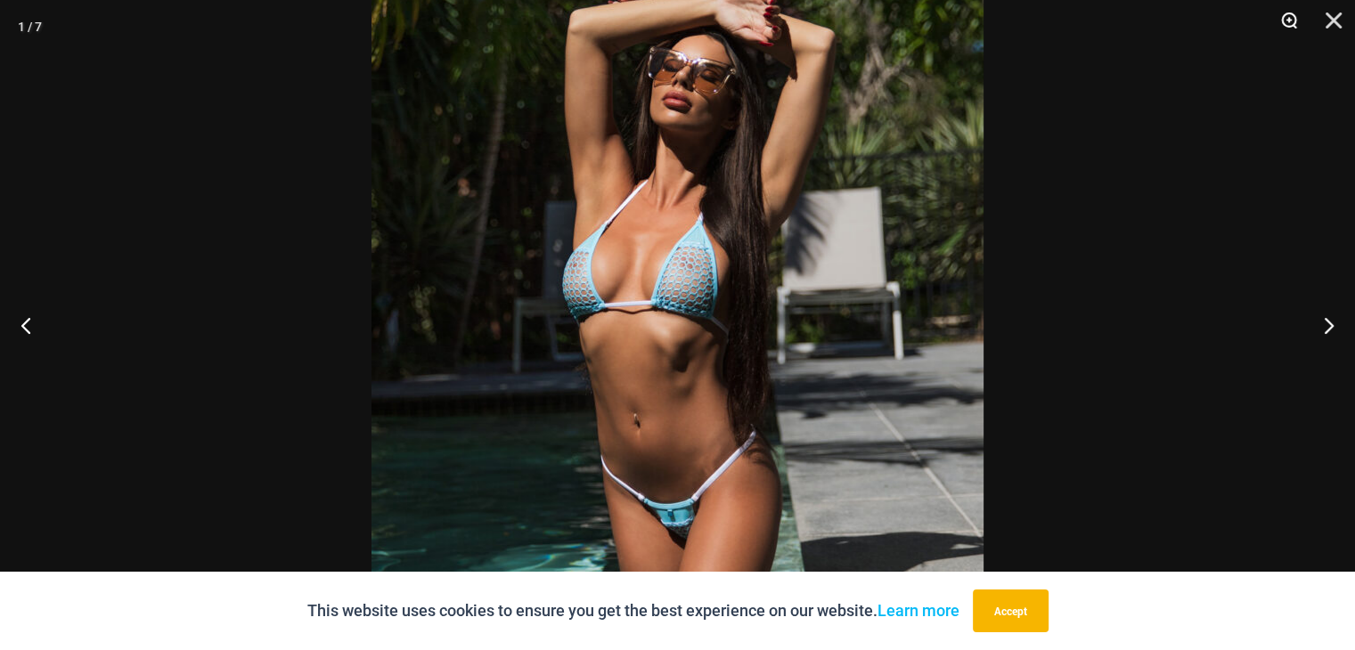
click at [1282, 22] on button "Zoom" at bounding box center [1283, 26] width 45 height 53
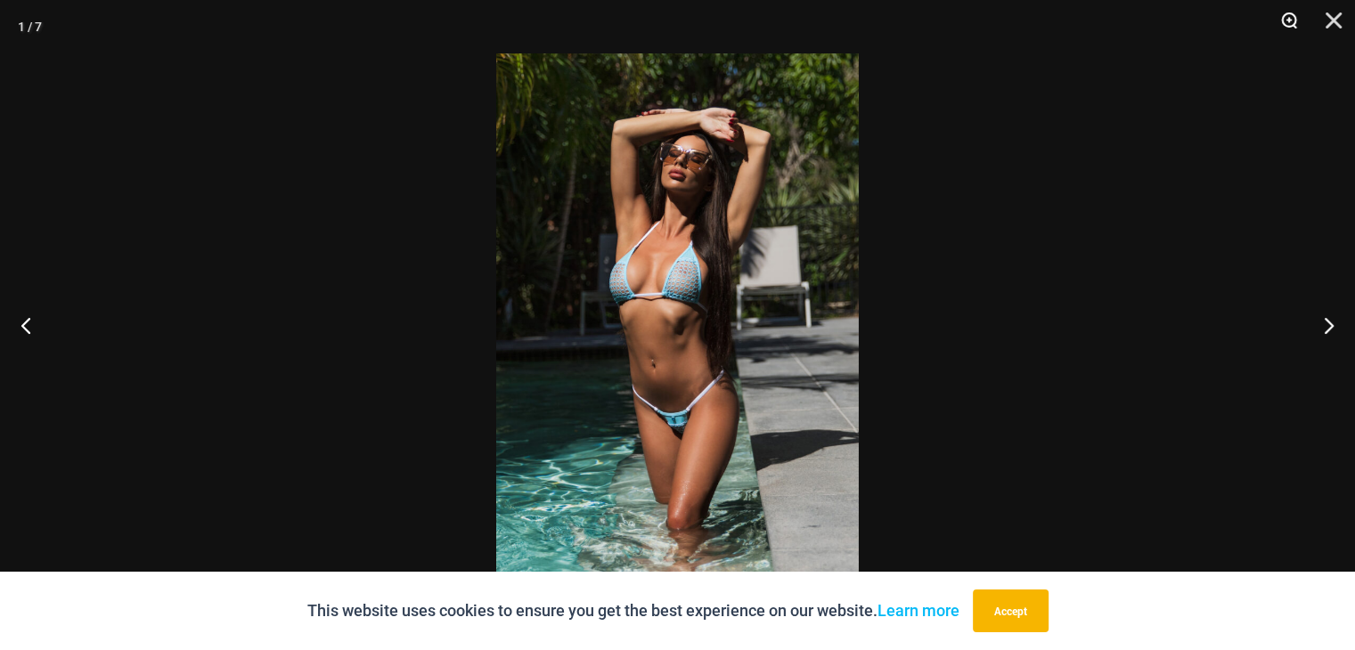
click at [1286, 20] on button "Zoom" at bounding box center [1283, 26] width 45 height 53
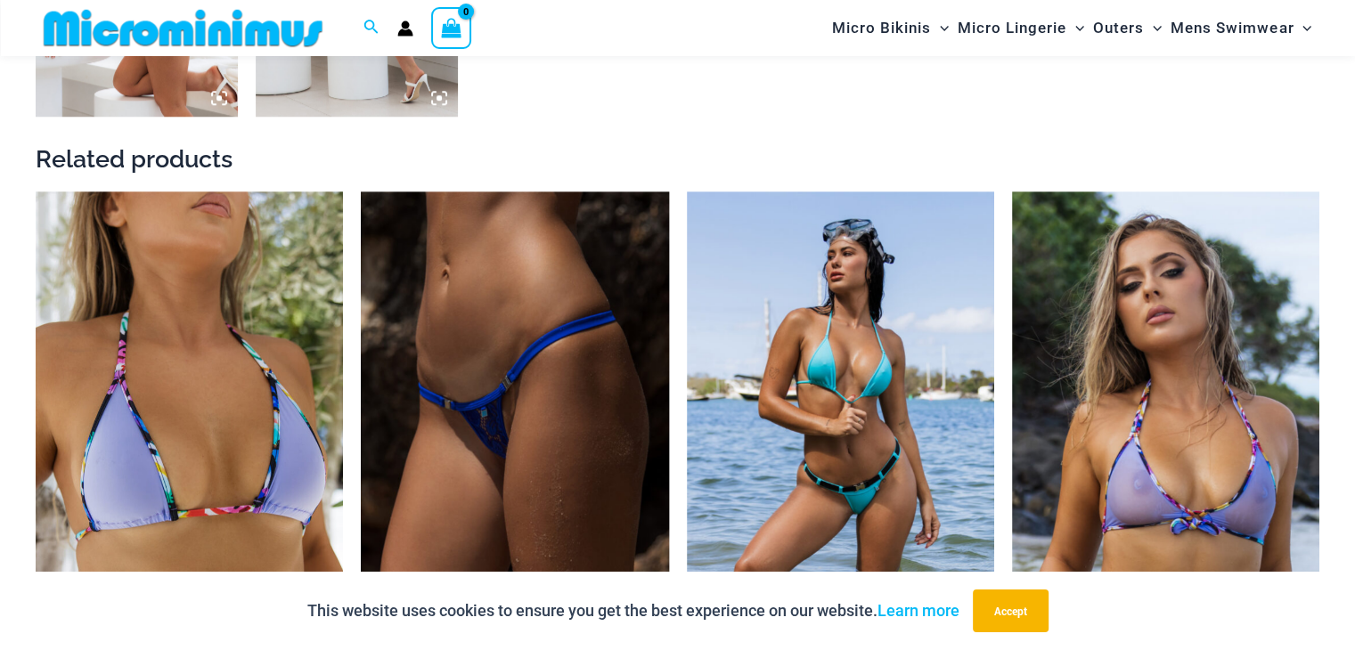
scroll to position [1677, 0]
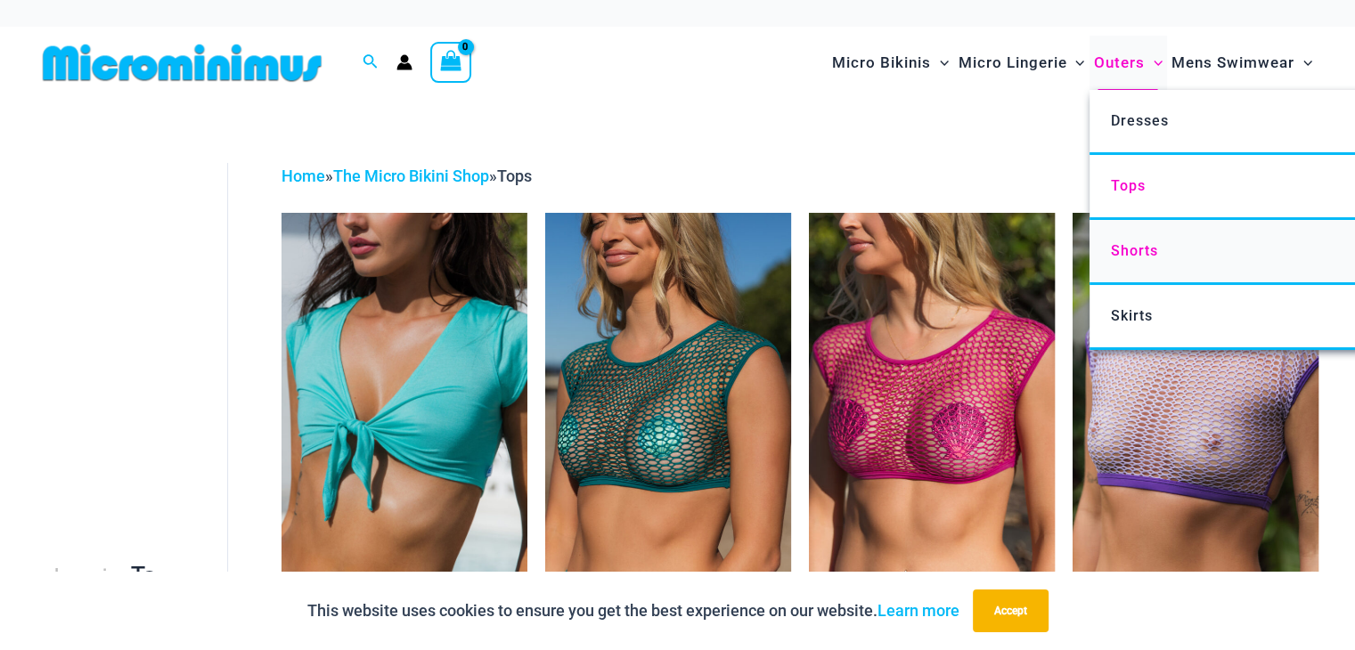
click at [1155, 252] on span "Shorts" at bounding box center [1133, 250] width 47 height 17
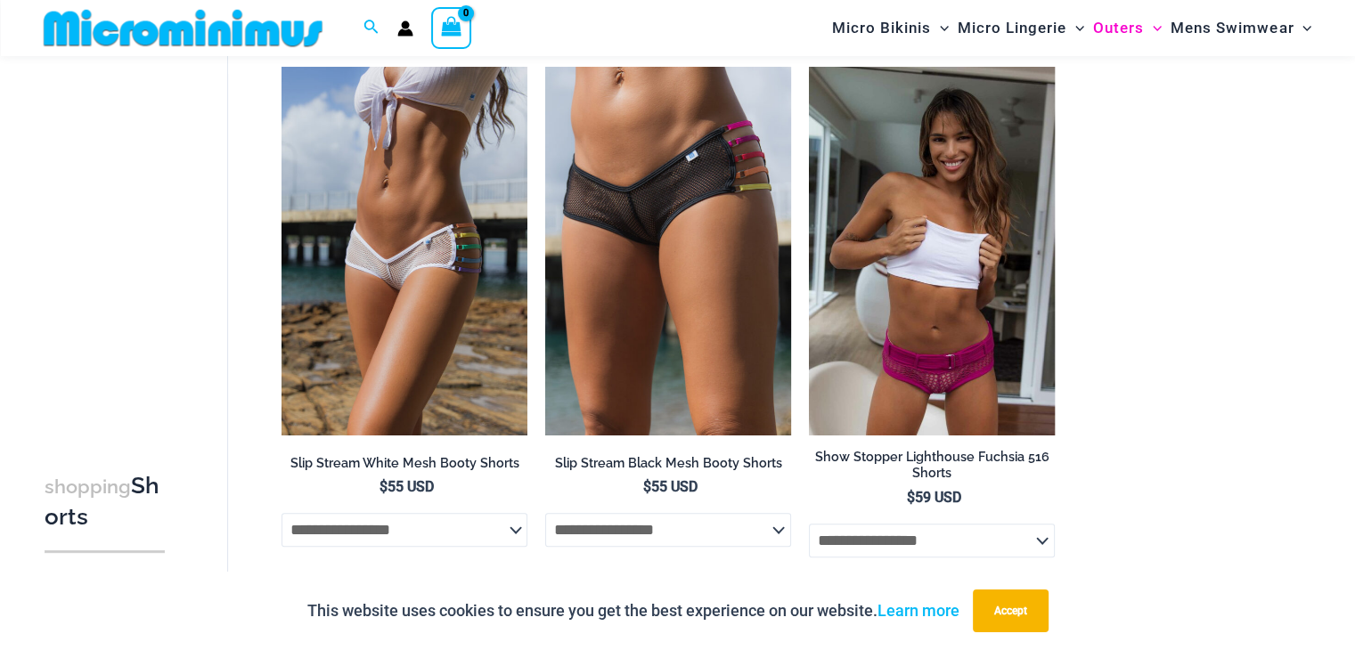
scroll to position [611, 0]
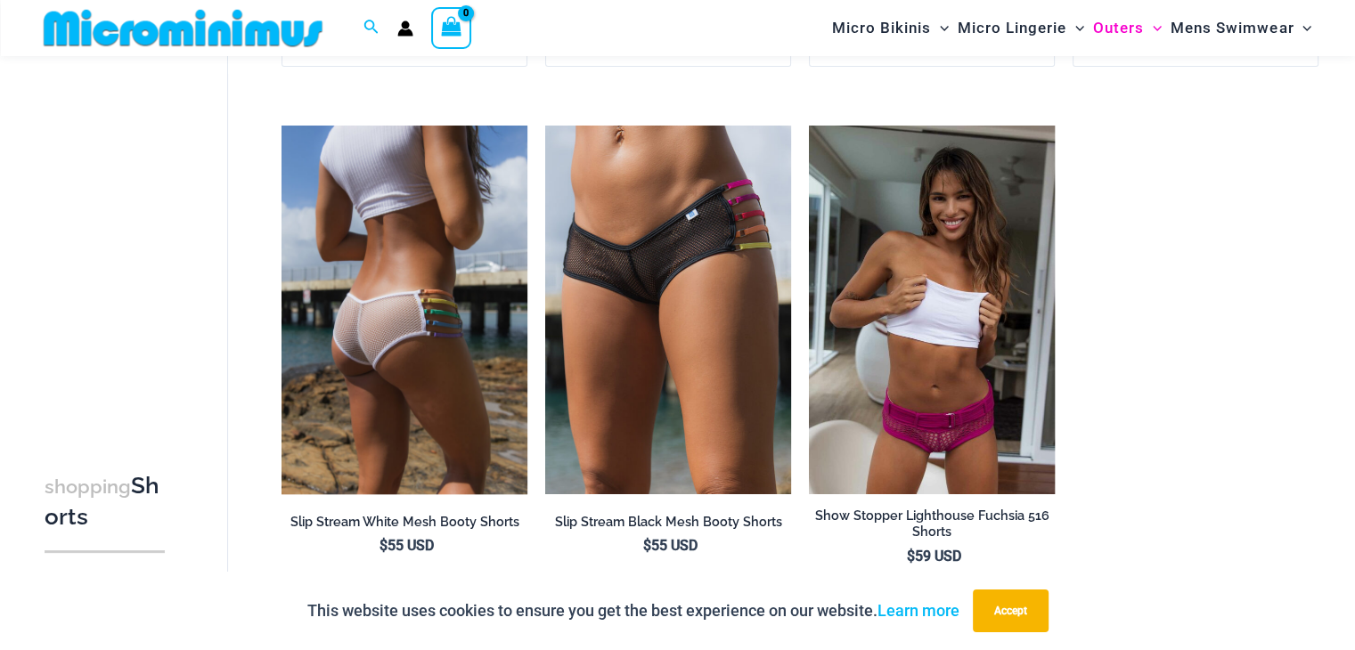
click at [450, 262] on img at bounding box center [405, 310] width 246 height 369
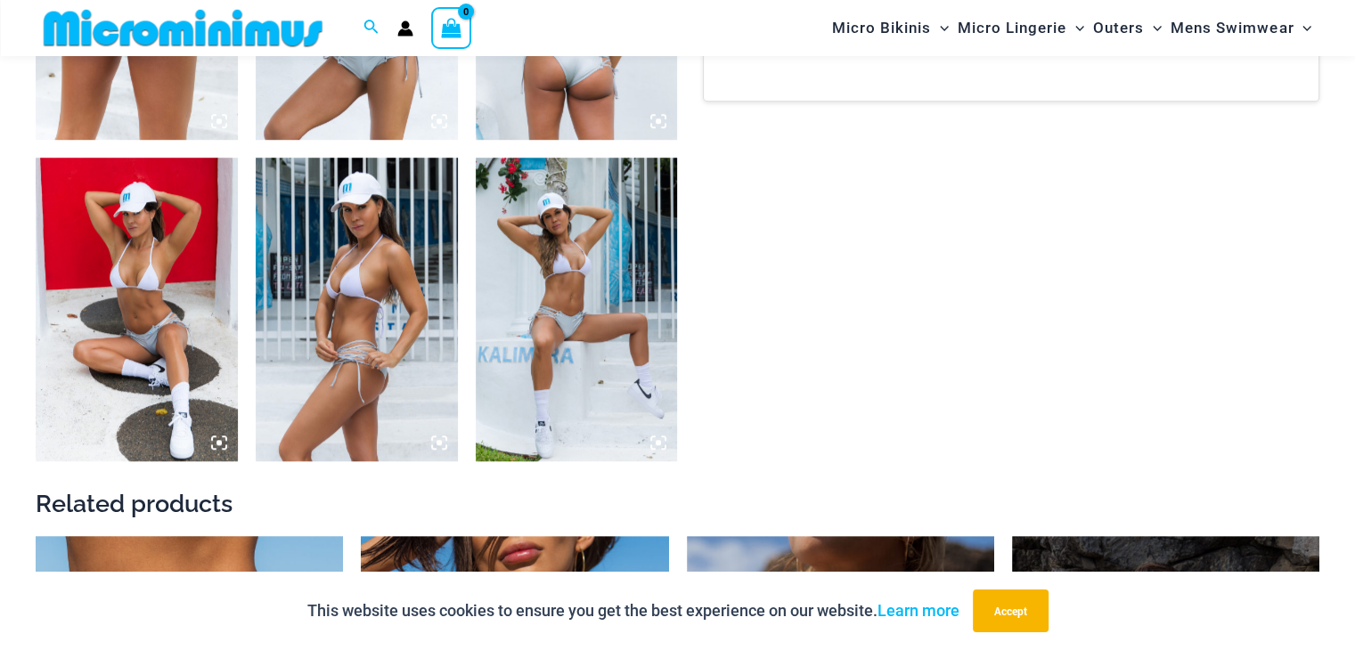
scroll to position [1320, 0]
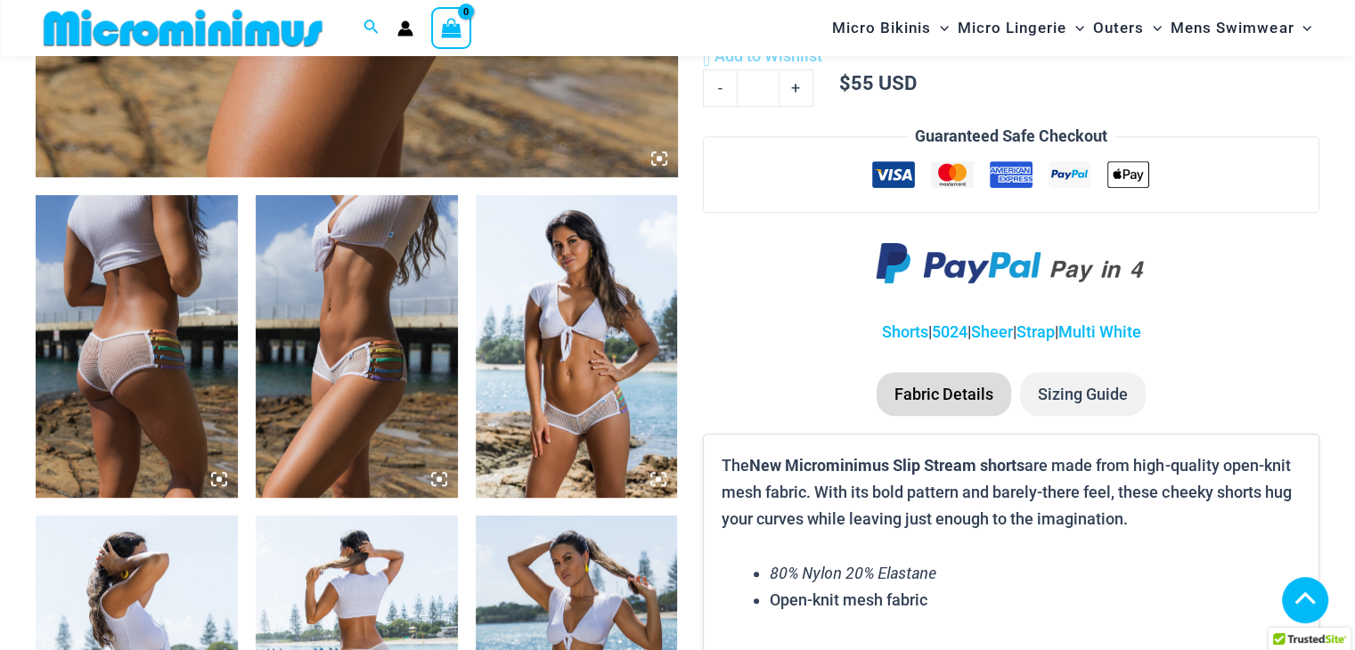
scroll to position [967, 0]
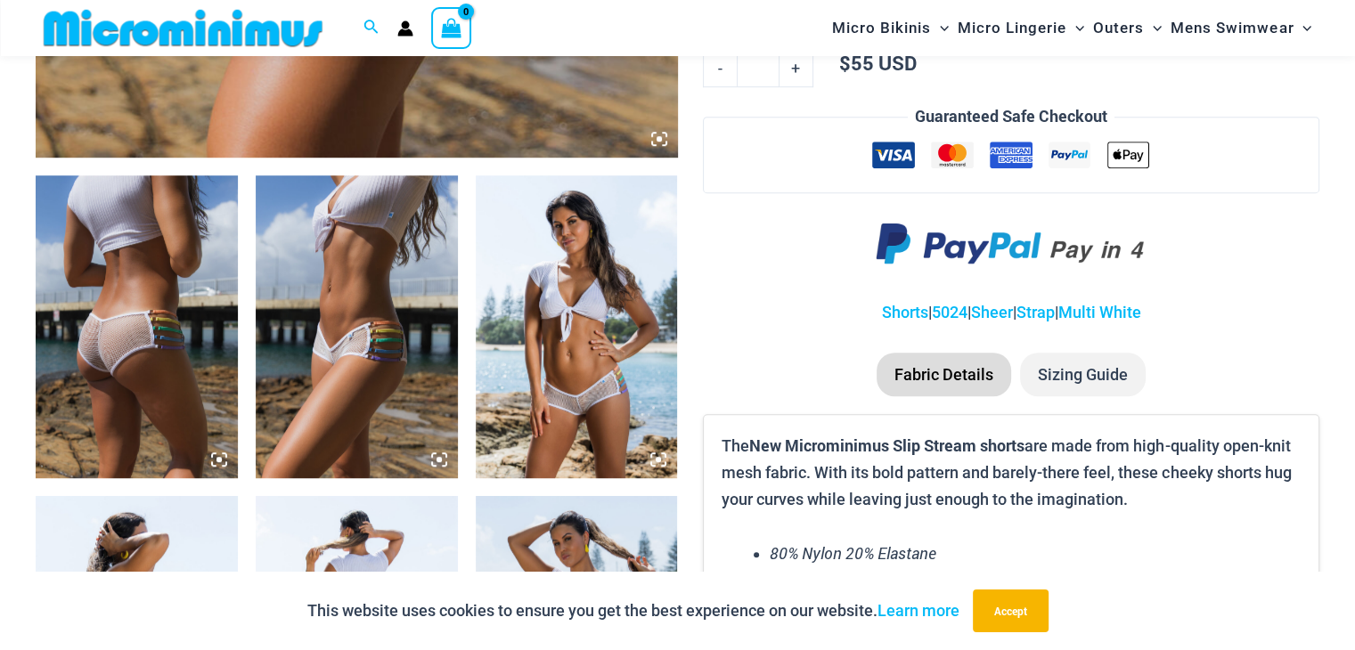
click at [577, 336] on img at bounding box center [577, 327] width 202 height 303
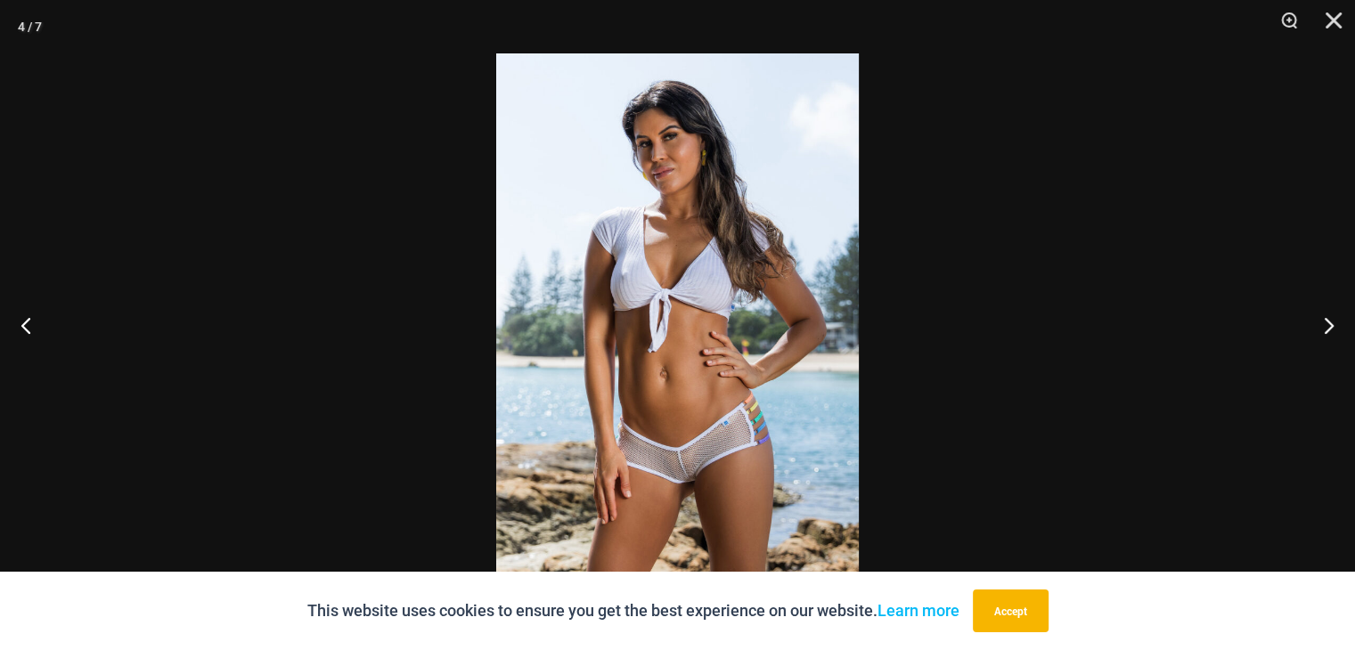
click at [714, 475] on img at bounding box center [677, 324] width 363 height 543
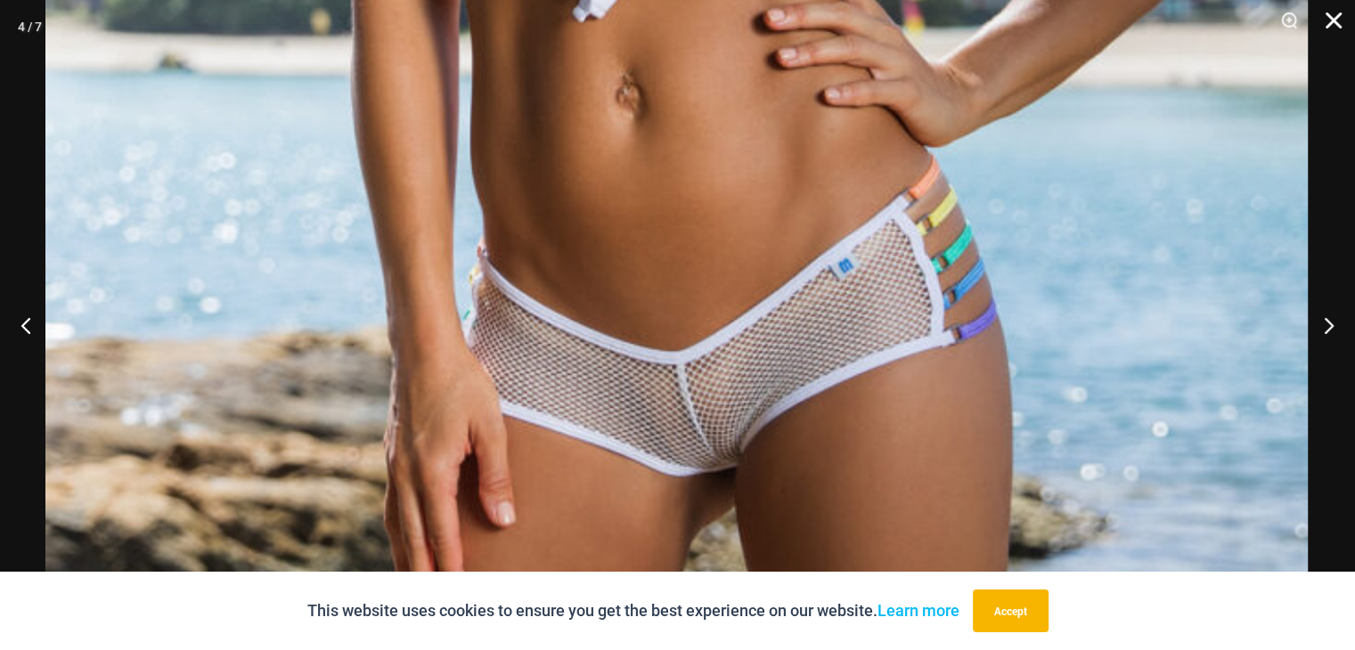
click at [1337, 32] on button "Close" at bounding box center [1327, 26] width 45 height 53
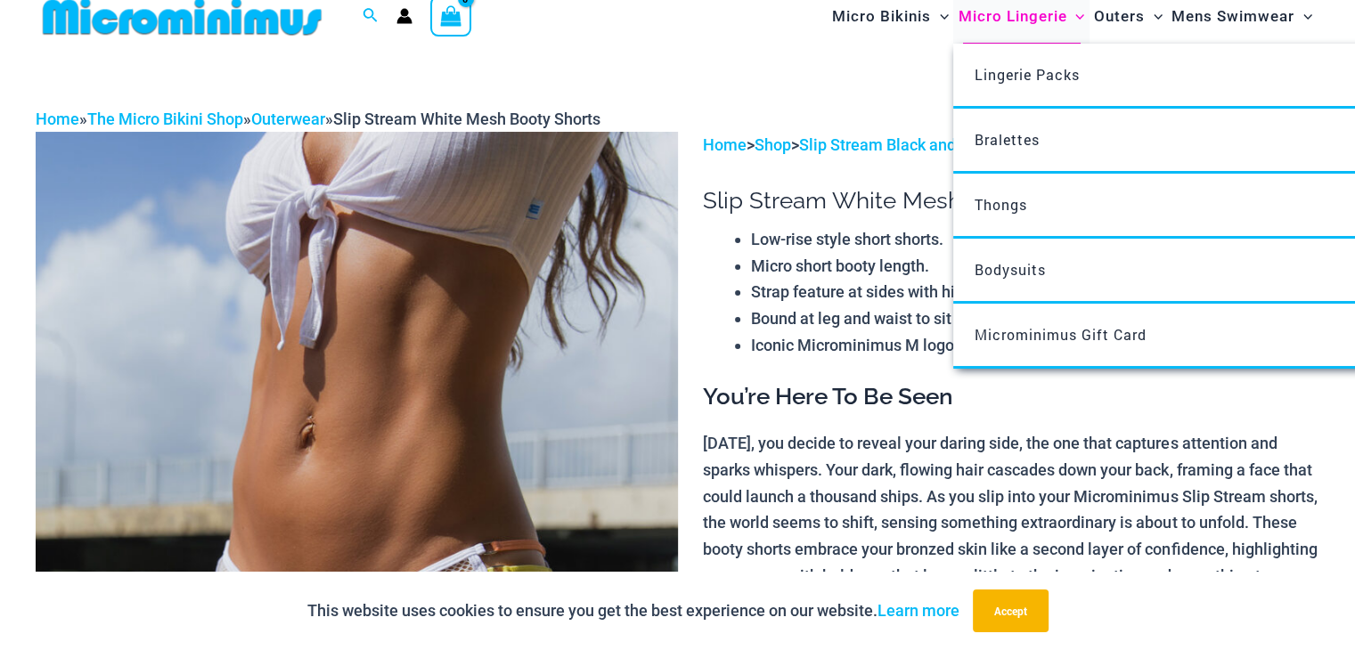
scroll to position [0, 0]
